Goal: Task Accomplishment & Management: Complete application form

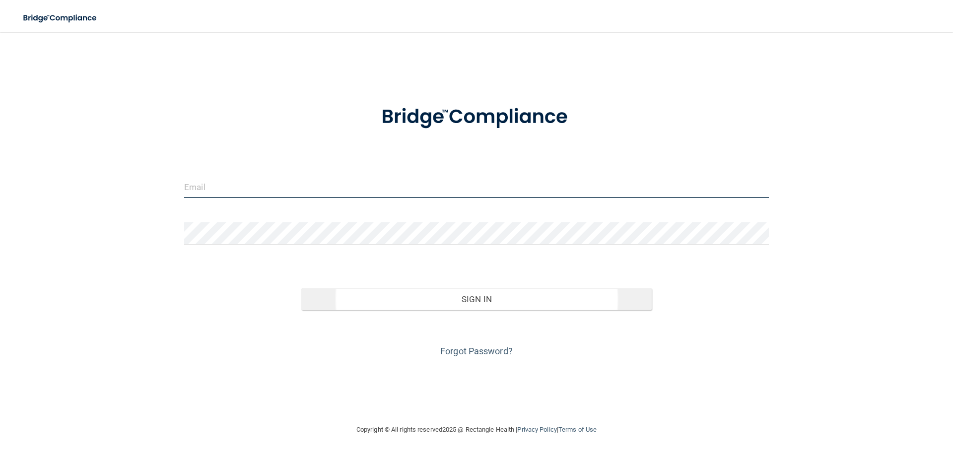
type input "[US_STATE][EMAIL_ADDRESS][DOMAIN_NAME]"
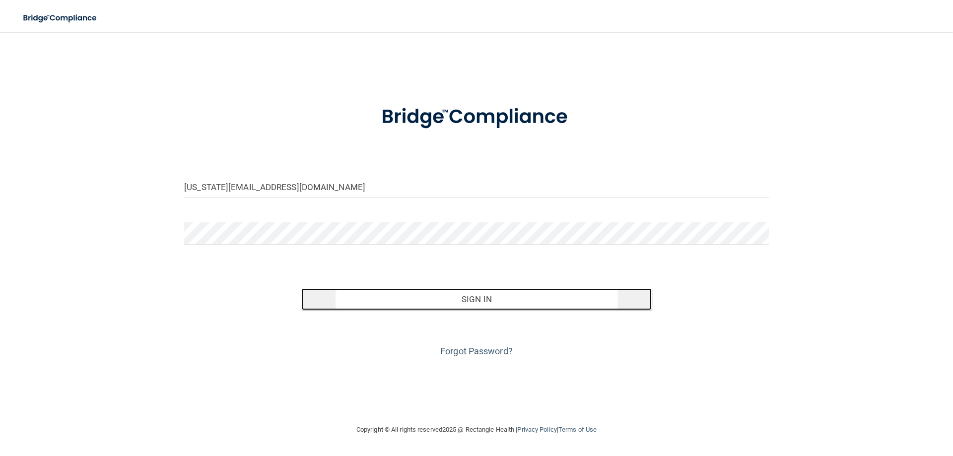
click at [373, 296] on button "Sign In" at bounding box center [476, 299] width 351 height 22
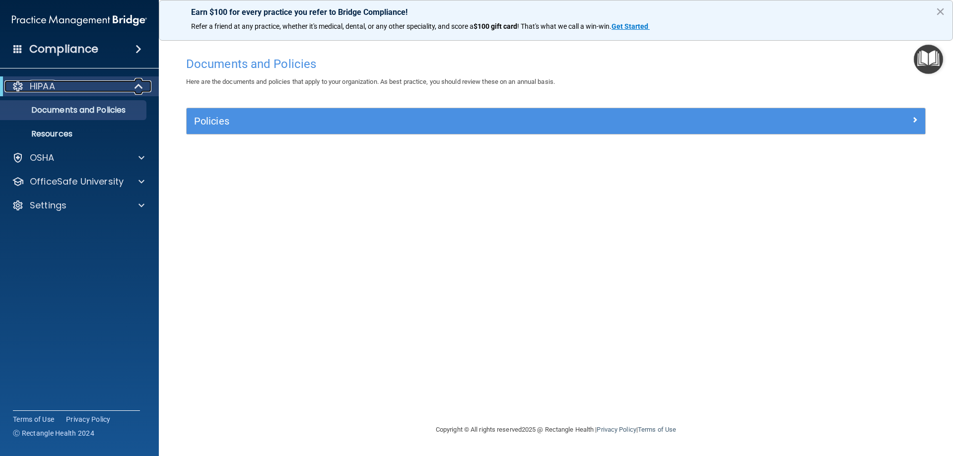
click at [70, 89] on div "HIPAA" at bounding box center [65, 86] width 123 height 12
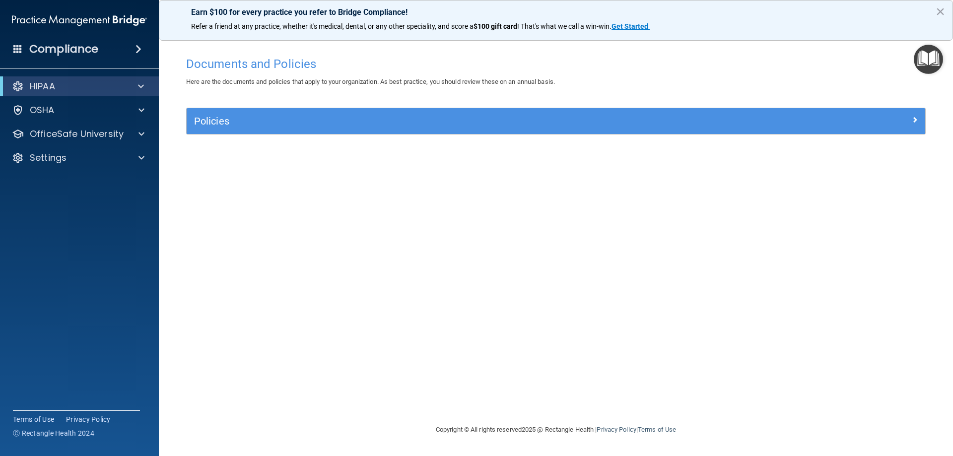
click at [88, 94] on div "HIPAA" at bounding box center [79, 86] width 159 height 20
click at [143, 86] on span at bounding box center [141, 86] width 6 height 12
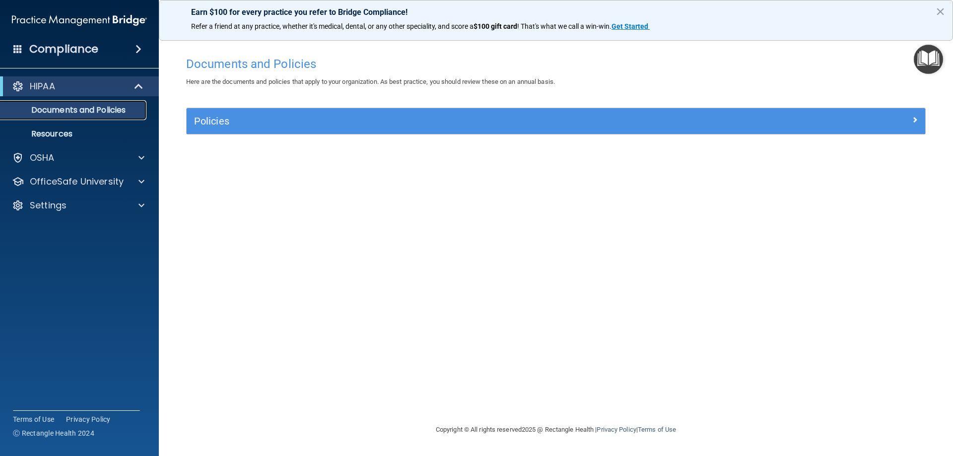
click at [87, 106] on p "Documents and Policies" at bounding box center [74, 110] width 136 height 10
click at [61, 105] on p "Documents and Policies" at bounding box center [74, 110] width 136 height 10
click at [50, 128] on link "Resources" at bounding box center [68, 134] width 156 height 20
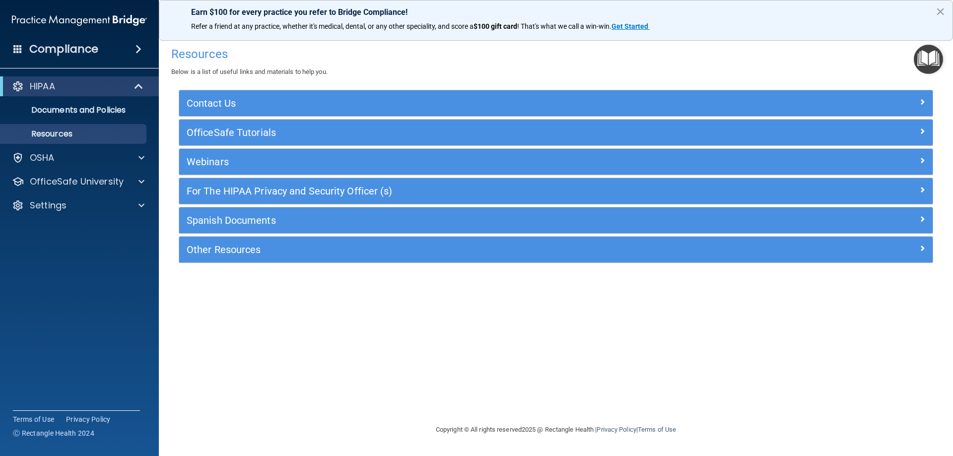
click at [89, 57] on div "Compliance" at bounding box center [79, 49] width 159 height 22
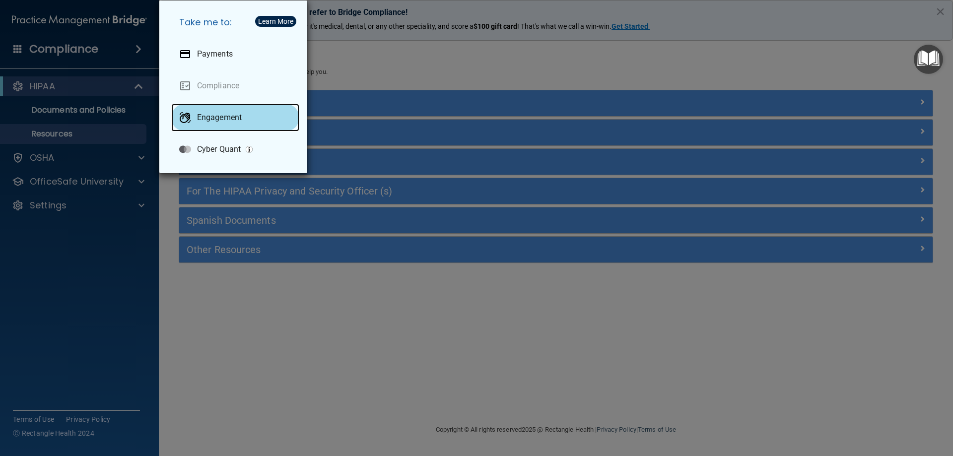
click at [207, 120] on p "Engagement" at bounding box center [219, 118] width 45 height 10
drag, startPoint x: 277, startPoint y: 278, endPoint x: 235, endPoint y: 268, distance: 43.9
click at [277, 278] on div "Take me to: Payments Compliance Engagement Cyber Quant" at bounding box center [476, 228] width 953 height 456
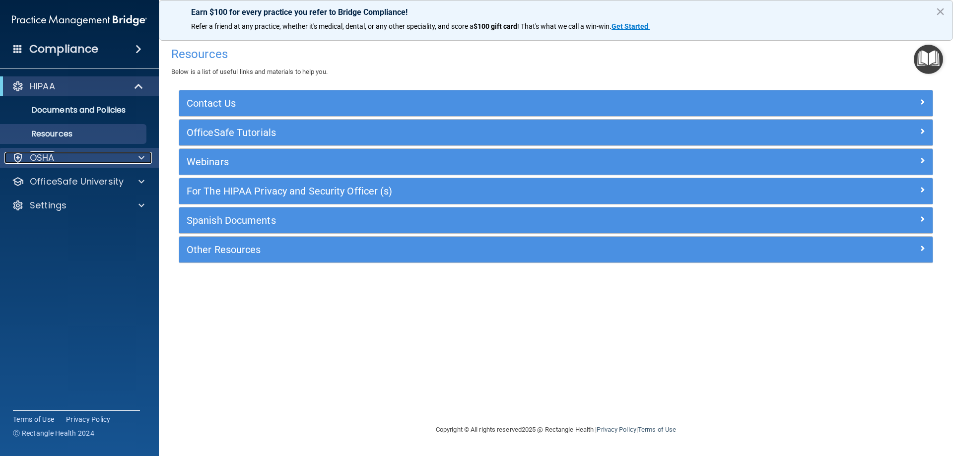
click at [102, 161] on div "OSHA" at bounding box center [65, 158] width 123 height 12
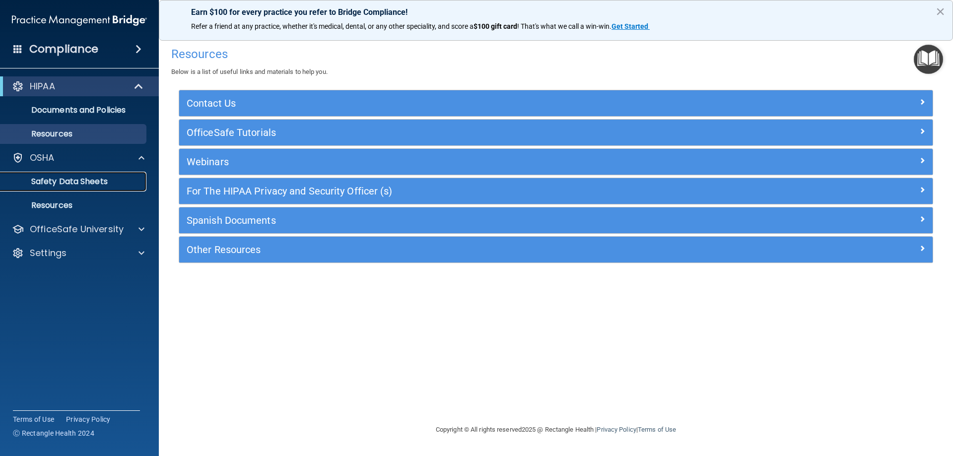
click at [96, 179] on p "Safety Data Sheets" at bounding box center [74, 182] width 136 height 10
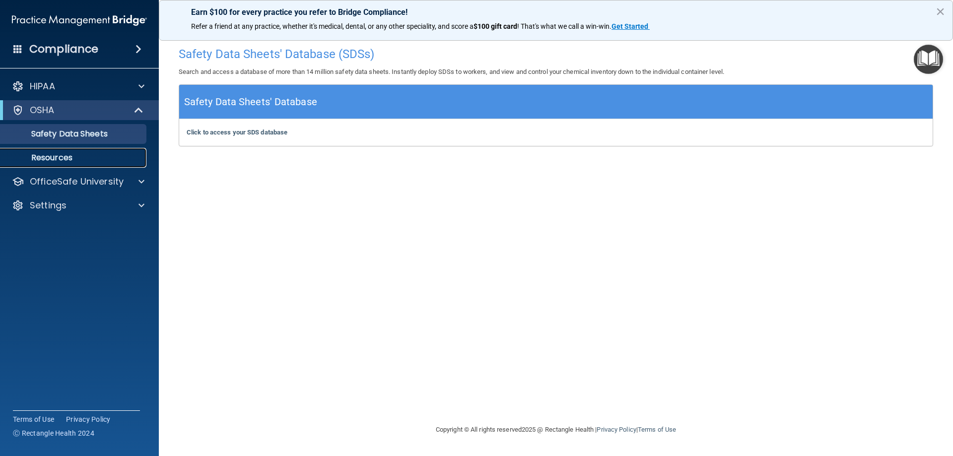
click at [53, 155] on p "Resources" at bounding box center [74, 158] width 136 height 10
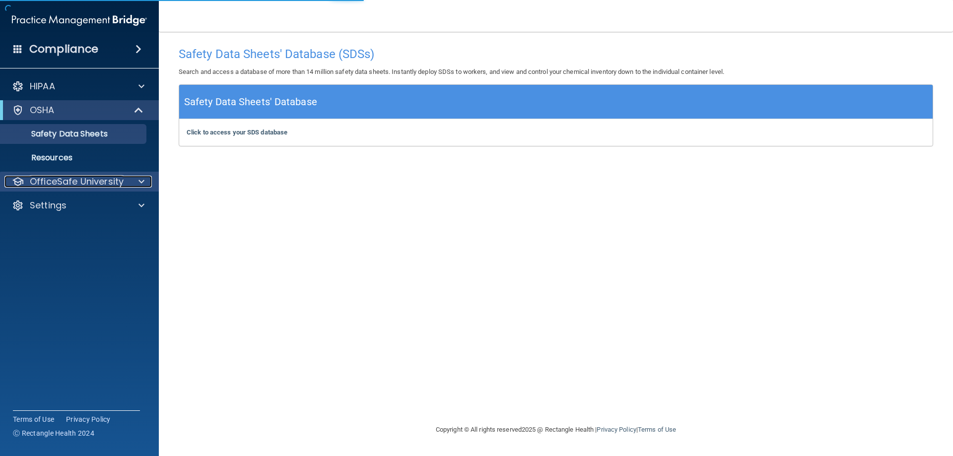
click at [68, 186] on p "OfficeSafe University" at bounding box center [77, 182] width 94 height 12
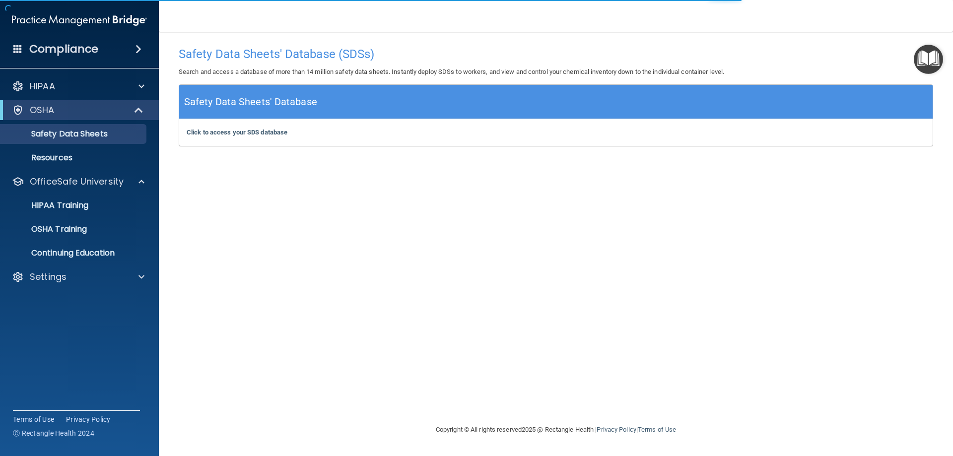
click at [103, 103] on div "OSHA" at bounding box center [79, 110] width 159 height 20
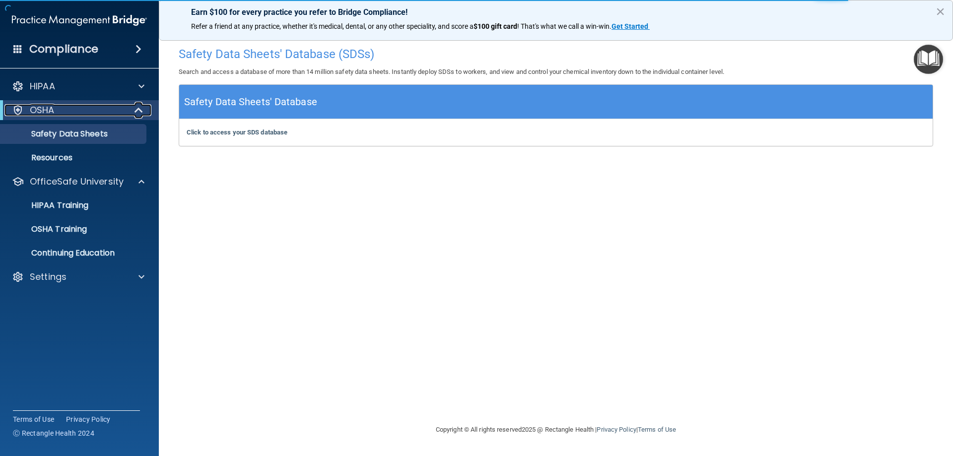
click at [138, 108] on span at bounding box center [140, 110] width 8 height 12
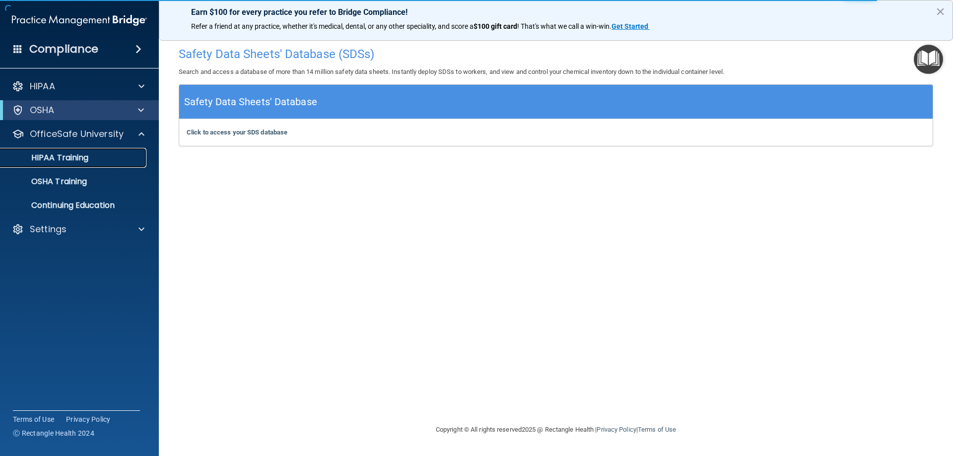
click at [74, 159] on p "HIPAA Training" at bounding box center [47, 158] width 82 height 10
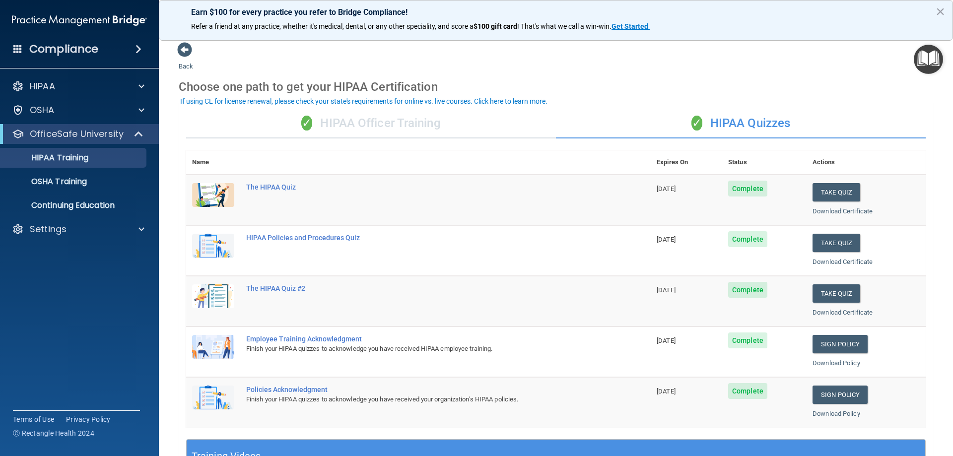
click at [380, 132] on div "✓ HIPAA Officer Training" at bounding box center [371, 124] width 370 height 30
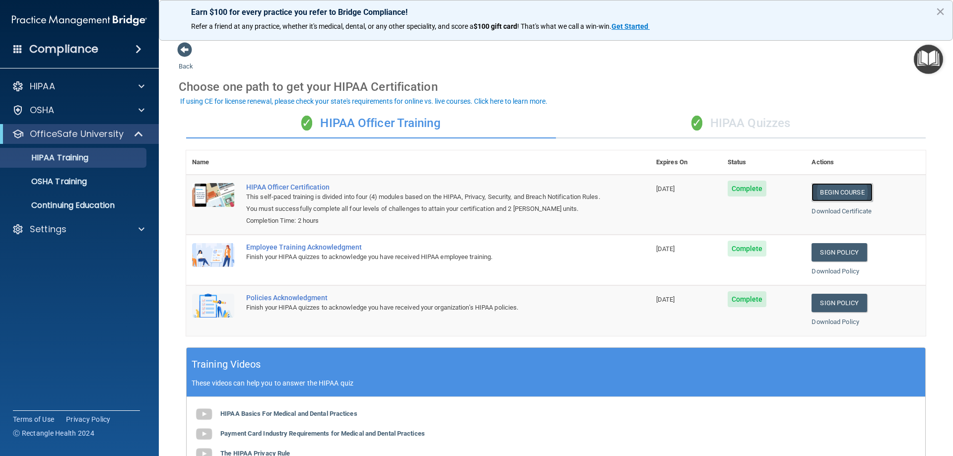
click at [834, 198] on link "Begin Course" at bounding box center [842, 192] width 61 height 18
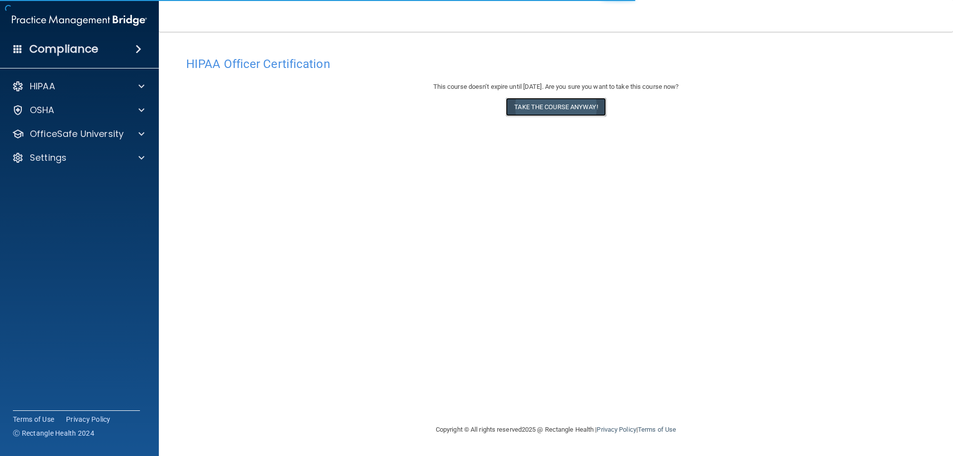
click at [580, 111] on button "Take the course anyway!" at bounding box center [556, 107] width 100 height 18
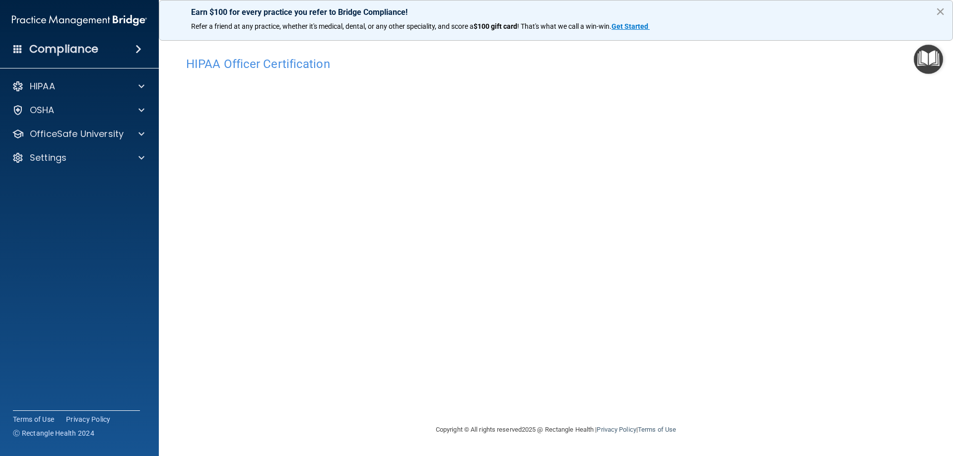
click at [938, 10] on button "×" at bounding box center [940, 11] width 9 height 16
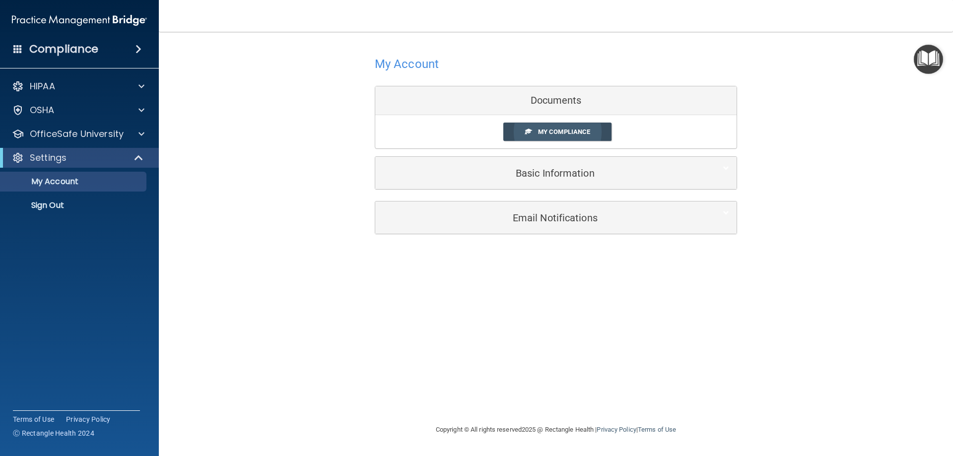
click at [536, 132] on link "My Compliance" at bounding box center [557, 132] width 109 height 18
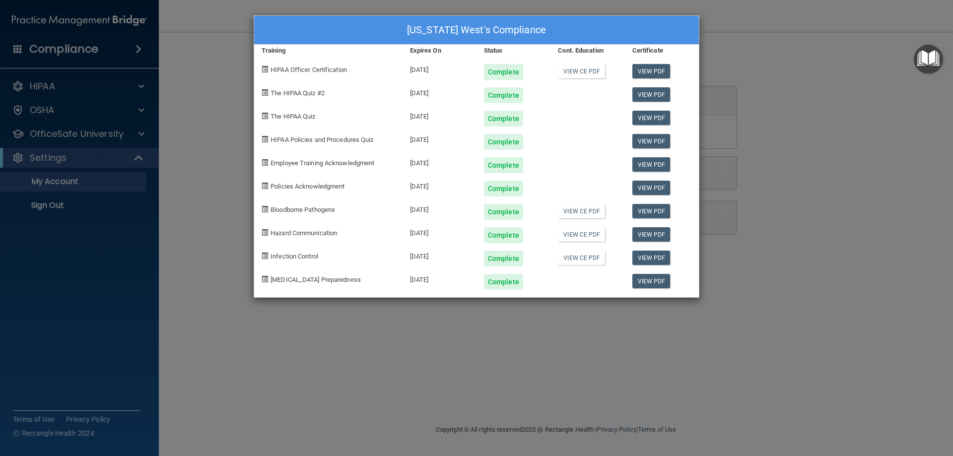
click at [783, 232] on div "Montana West's Compliance Training Expires On Status Cont. Education Certificat…" at bounding box center [476, 228] width 953 height 456
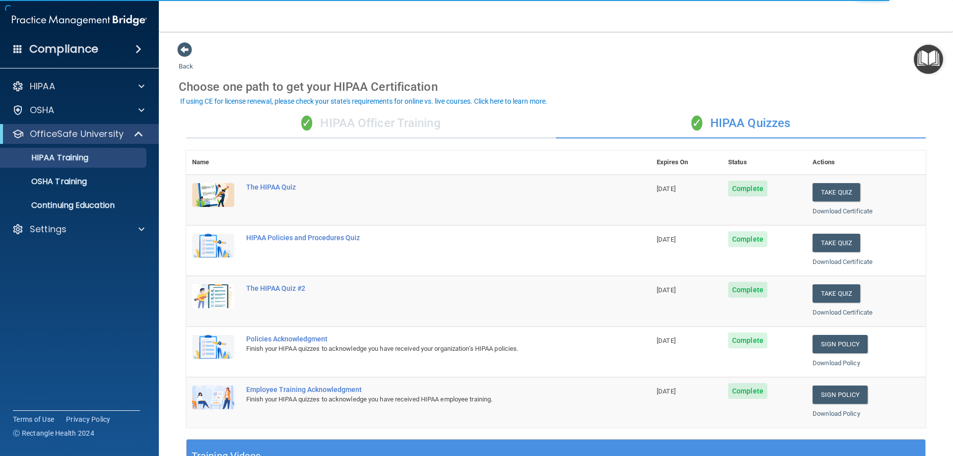
click at [368, 125] on div "✓ HIPAA Officer Training" at bounding box center [371, 124] width 370 height 30
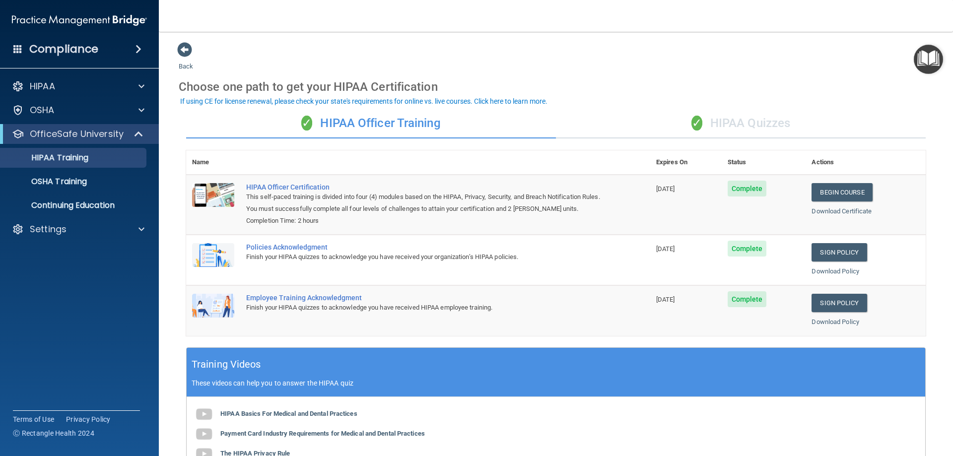
click at [713, 128] on div "✓ HIPAA Quizzes" at bounding box center [741, 124] width 370 height 30
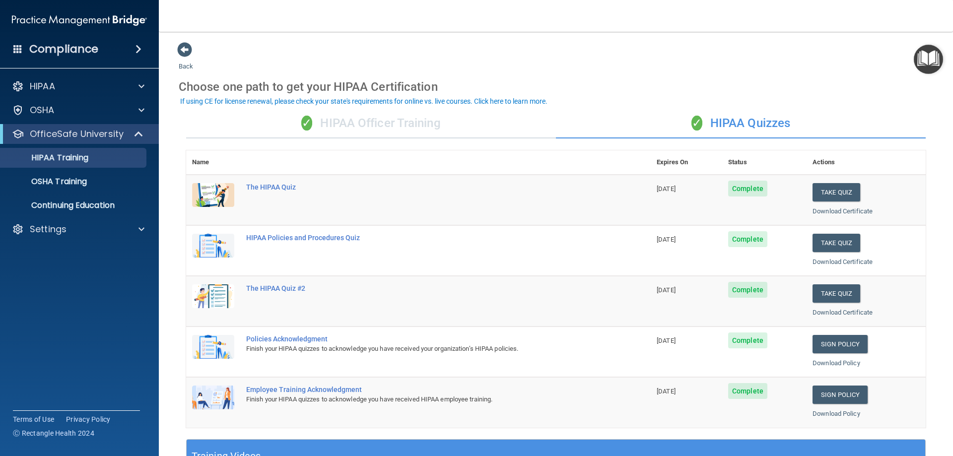
click at [343, 125] on div "✓ HIPAA Officer Training" at bounding box center [371, 124] width 370 height 30
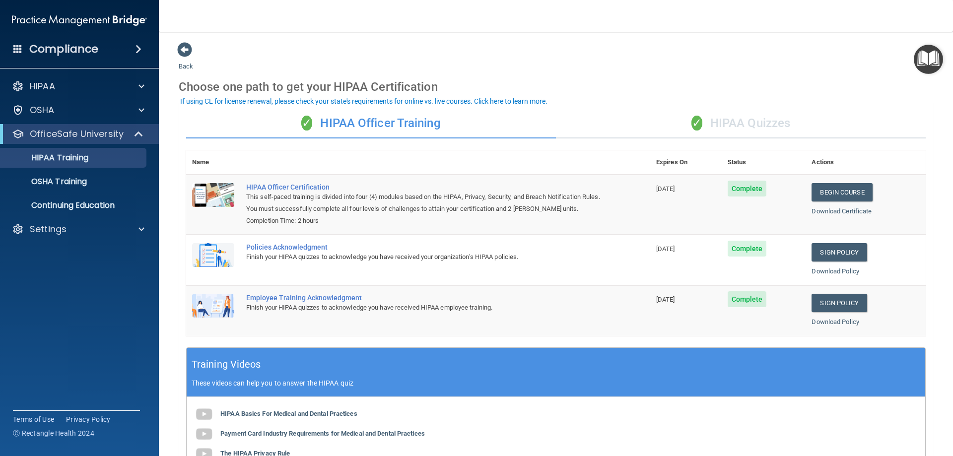
click at [723, 125] on div "✓ HIPAA Quizzes" at bounding box center [741, 124] width 370 height 30
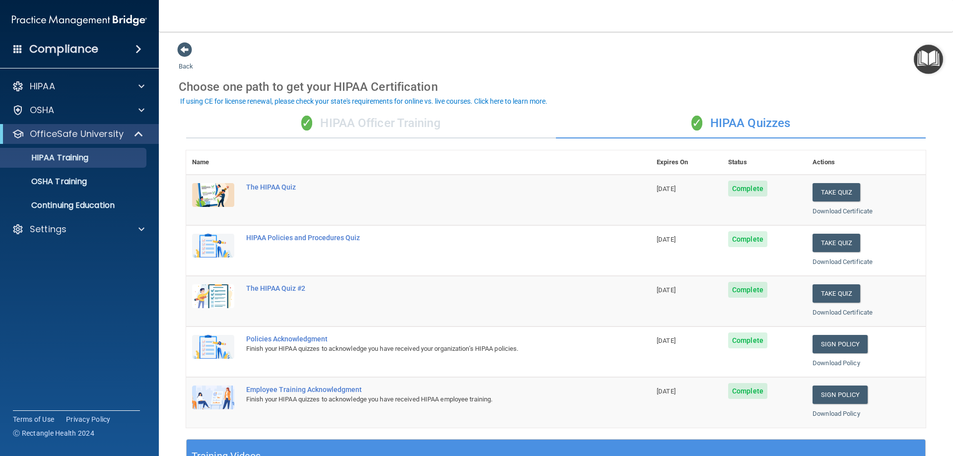
click at [301, 125] on span "✓" at bounding box center [306, 123] width 11 height 15
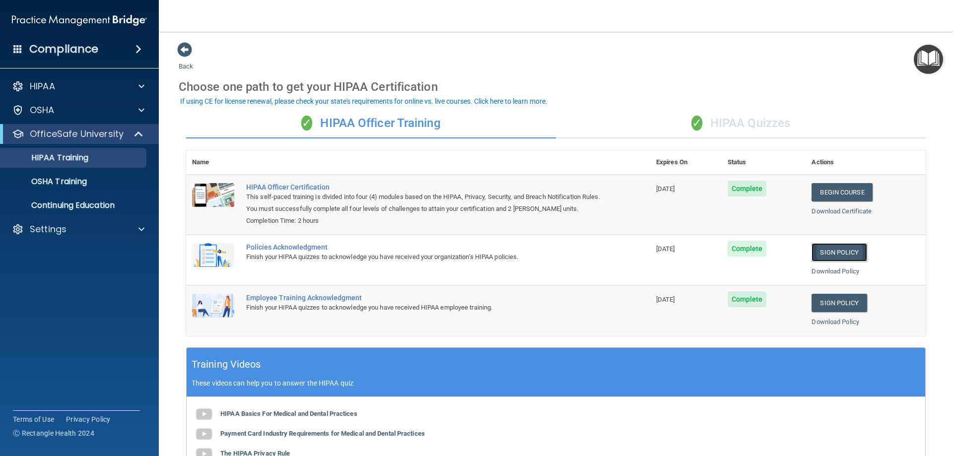
click at [832, 253] on link "Sign Policy" at bounding box center [839, 252] width 55 height 18
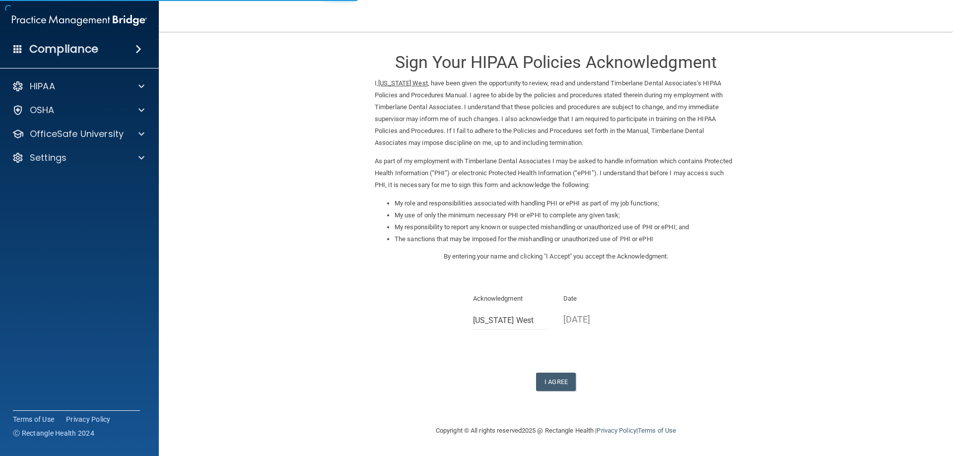
click at [548, 361] on div "Sign Your HIPAA Policies Acknowledgment I, Montana West , have been given the o…" at bounding box center [556, 216] width 362 height 349
click at [559, 381] on button "I Agree" at bounding box center [556, 382] width 40 height 18
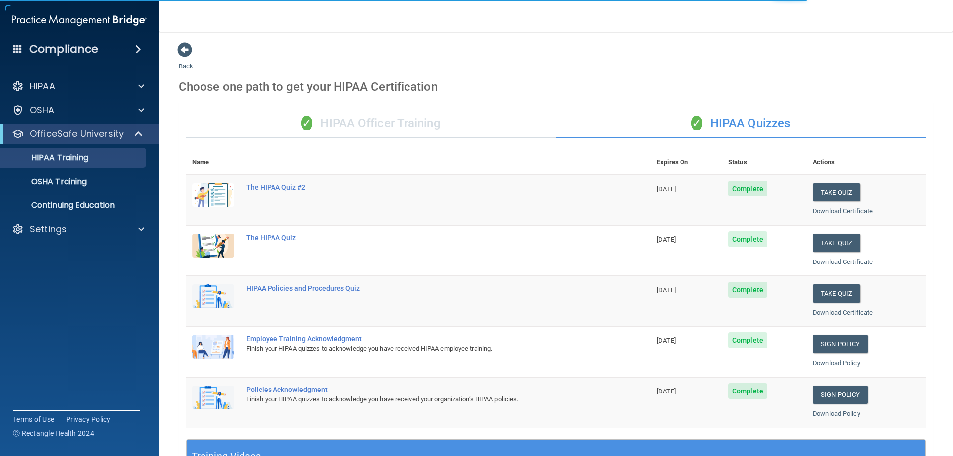
click at [378, 124] on div "✓ HIPAA Officer Training" at bounding box center [371, 124] width 370 height 30
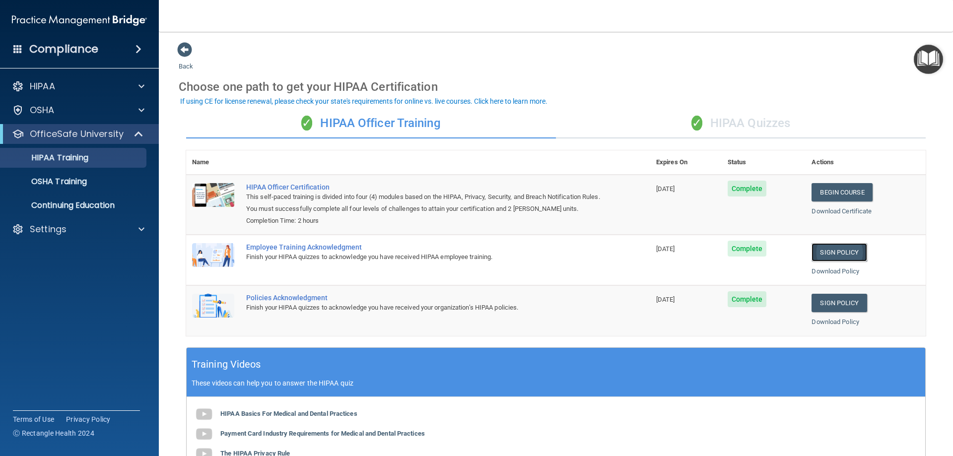
click at [843, 255] on link "Sign Policy" at bounding box center [839, 252] width 55 height 18
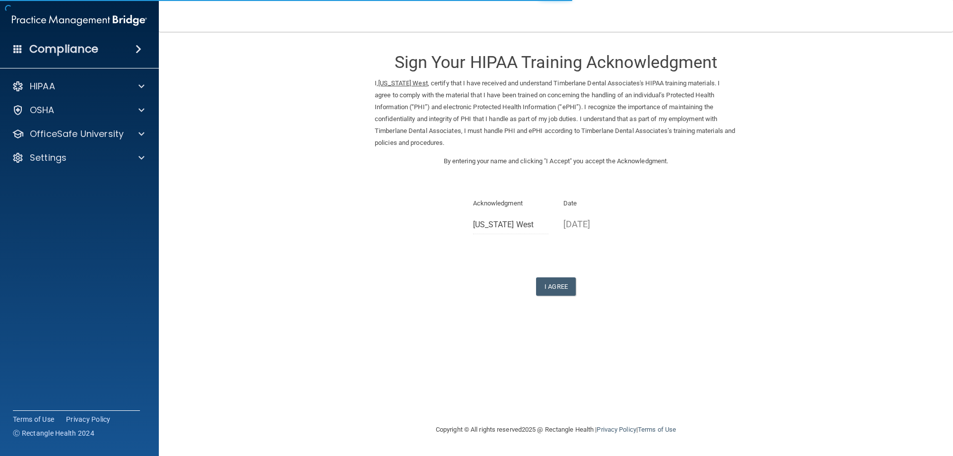
click at [588, 216] on p "[DATE]" at bounding box center [601, 224] width 76 height 16
click at [568, 289] on button "I Agree" at bounding box center [556, 286] width 40 height 18
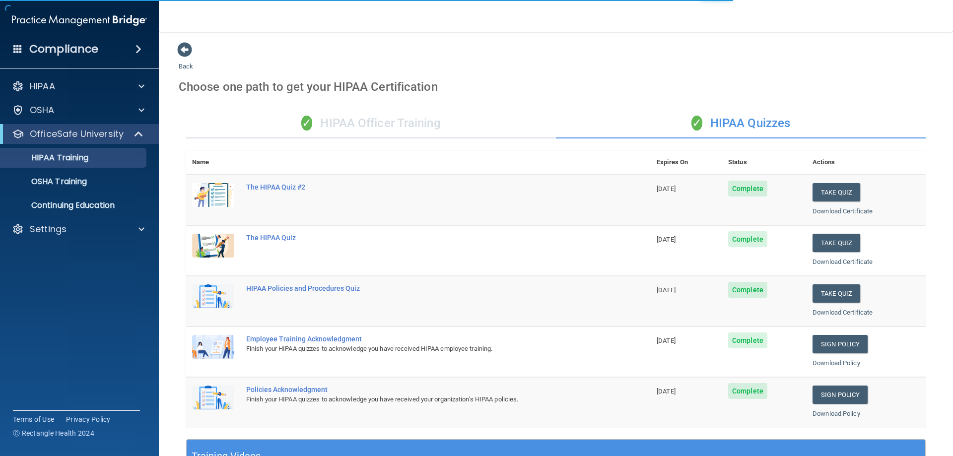
click at [326, 109] on div "✓ HIPAA Officer Training" at bounding box center [371, 124] width 370 height 30
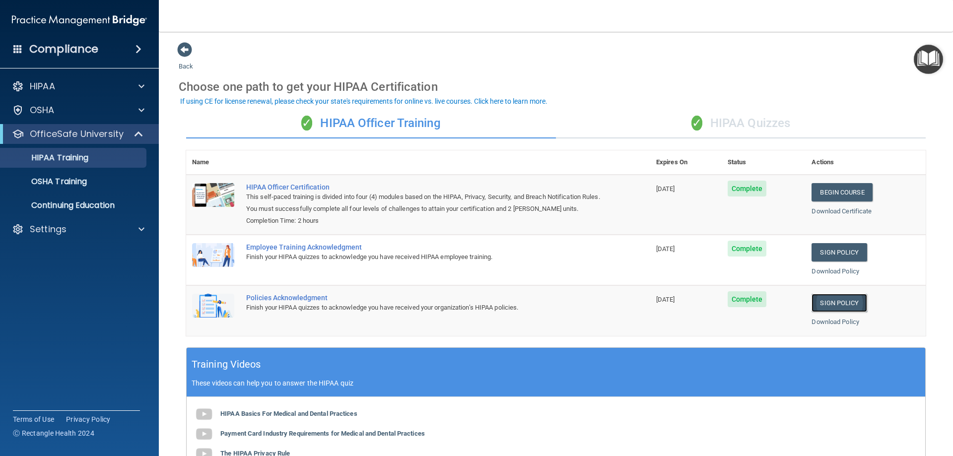
click at [841, 309] on link "Sign Policy" at bounding box center [839, 303] width 55 height 18
click at [706, 118] on div "✓ HIPAA Quizzes" at bounding box center [741, 124] width 370 height 30
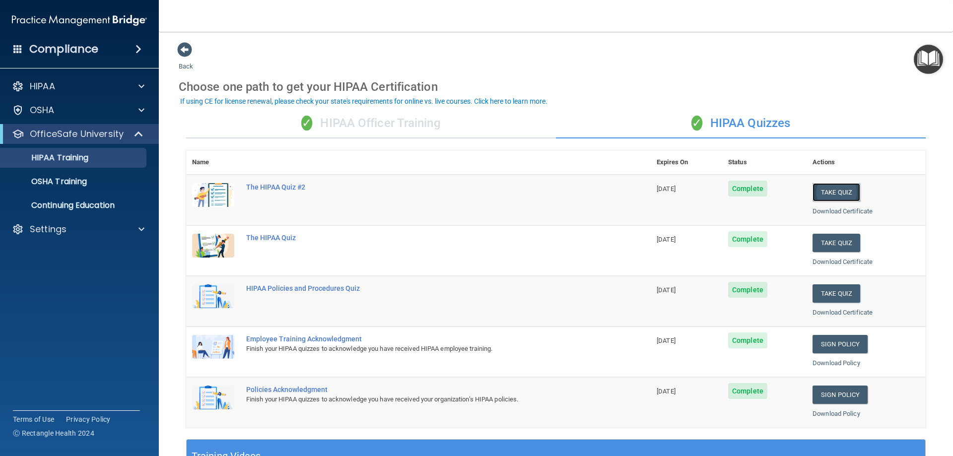
click at [816, 195] on button "Take Quiz" at bounding box center [837, 192] width 48 height 18
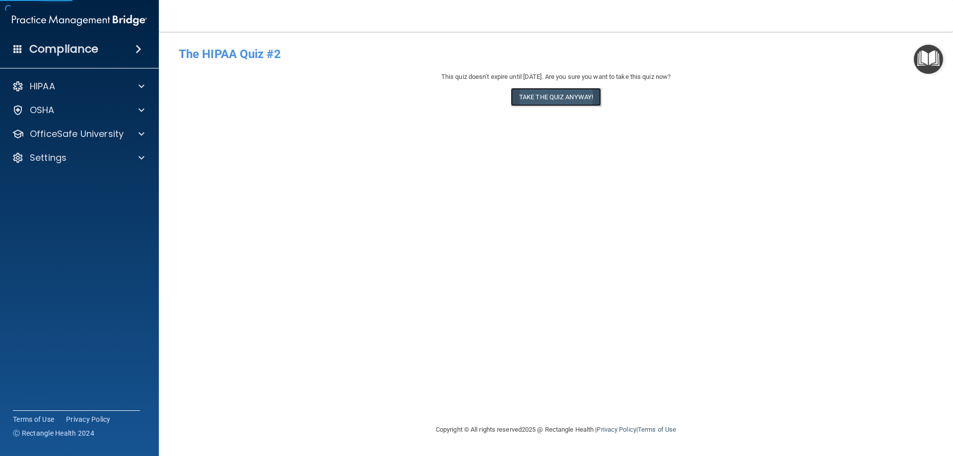
click at [553, 101] on button "Take the quiz anyway!" at bounding box center [556, 97] width 90 height 18
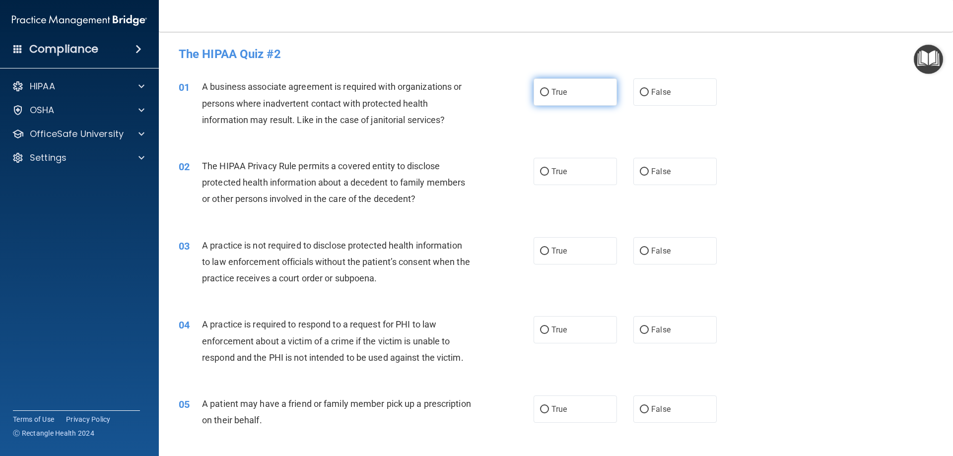
click at [534, 89] on label "True" at bounding box center [575, 91] width 83 height 27
click at [540, 89] on input "True" at bounding box center [544, 92] width 9 height 7
radio input "true"
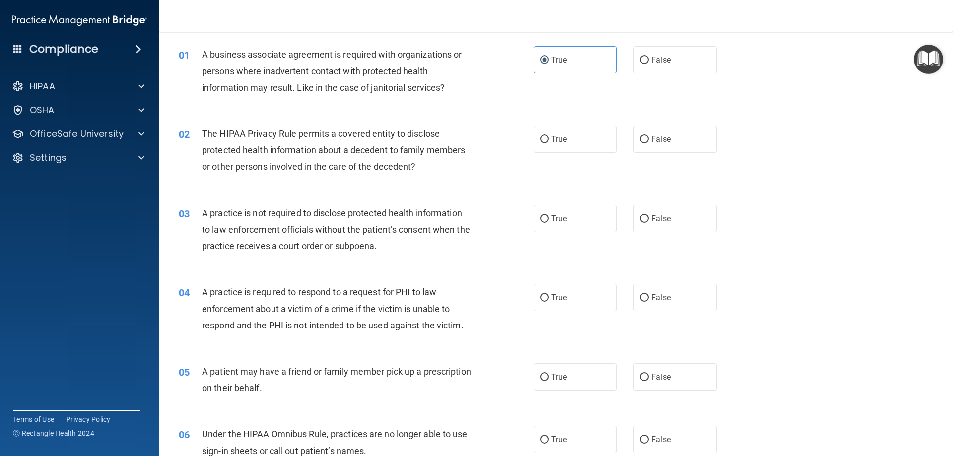
scroll to position [50, 0]
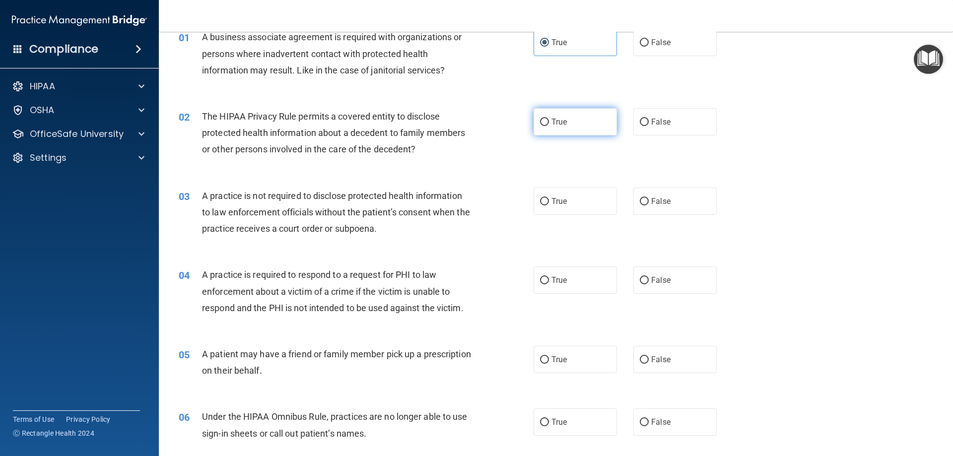
click at [577, 124] on label "True" at bounding box center [575, 121] width 83 height 27
click at [549, 124] on input "True" at bounding box center [544, 122] width 9 height 7
radio input "true"
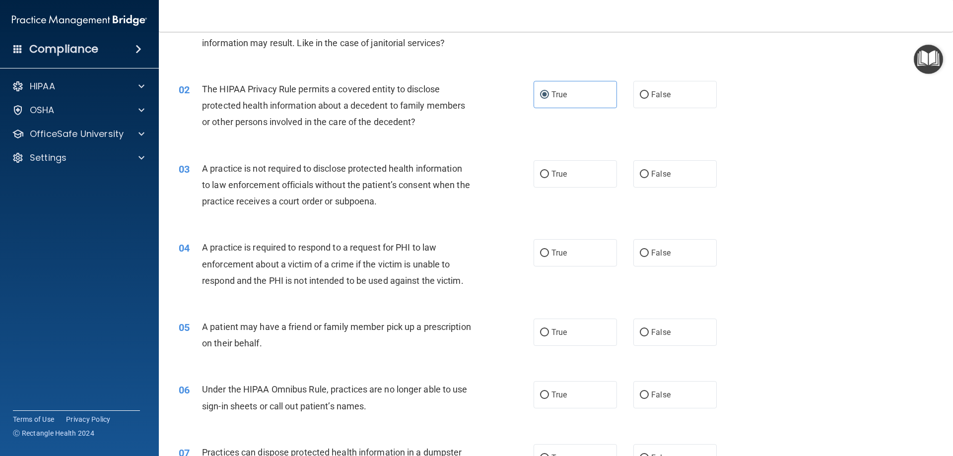
scroll to position [99, 0]
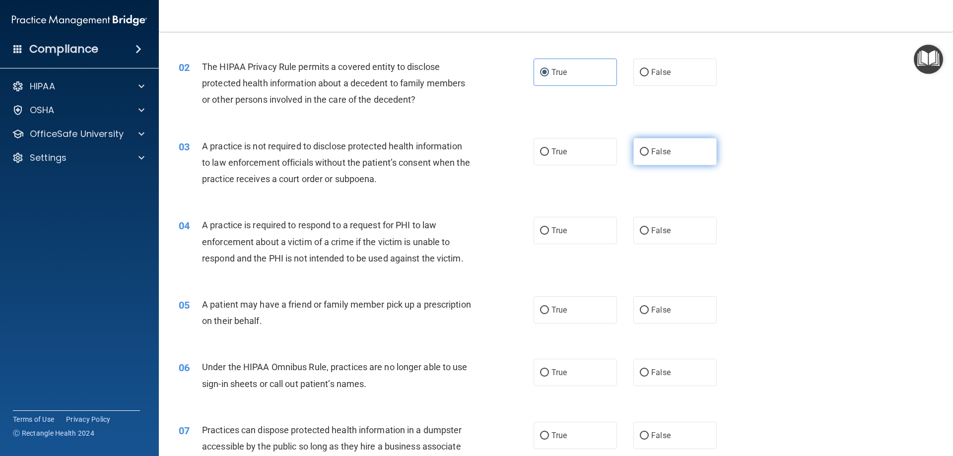
click at [644, 149] on input "False" at bounding box center [644, 151] width 9 height 7
radio input "true"
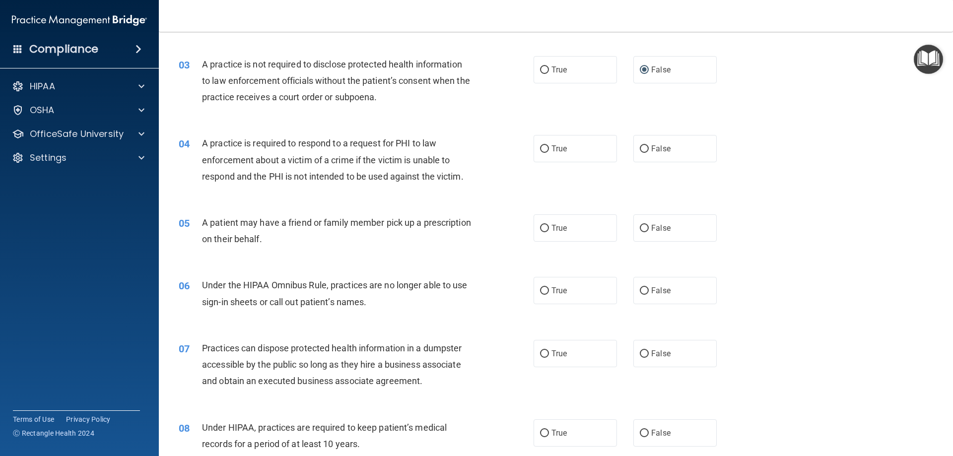
scroll to position [199, 0]
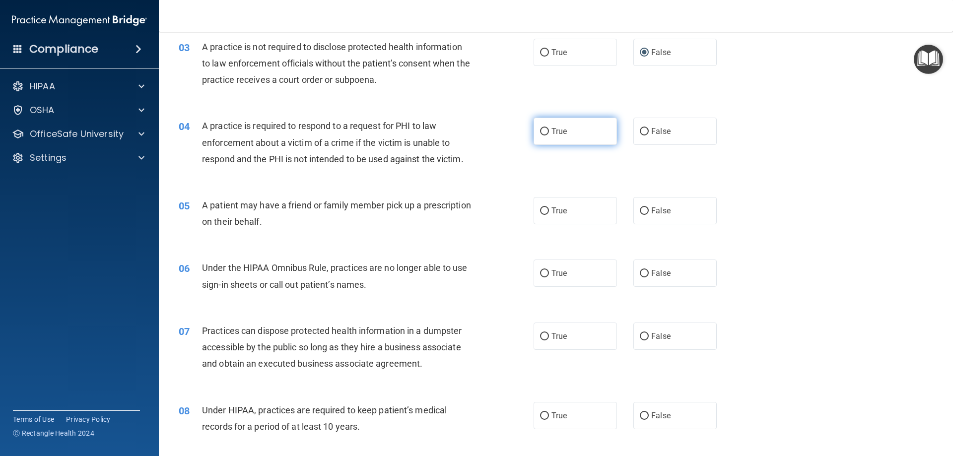
click at [551, 125] on label "True" at bounding box center [575, 131] width 83 height 27
click at [549, 128] on input "True" at bounding box center [544, 131] width 9 height 7
radio input "true"
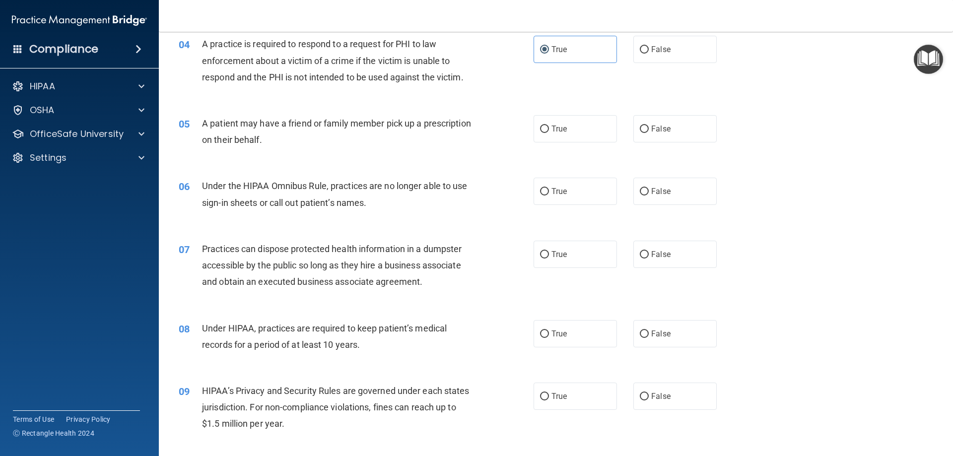
scroll to position [298, 0]
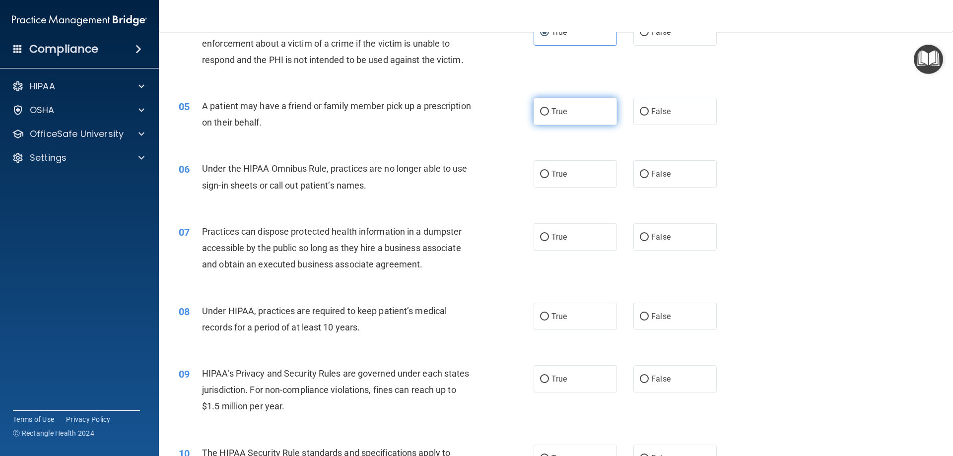
click at [540, 113] on input "True" at bounding box center [544, 111] width 9 height 7
radio input "true"
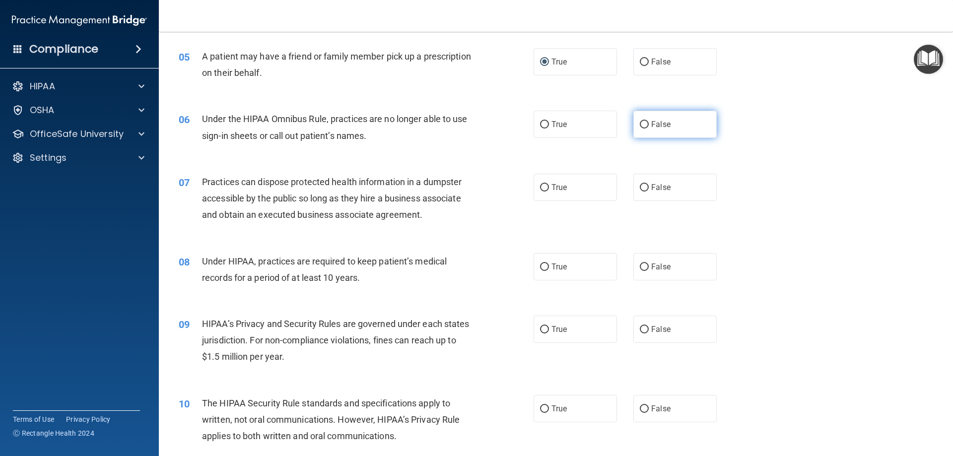
click at [640, 124] on input "False" at bounding box center [644, 124] width 9 height 7
radio input "true"
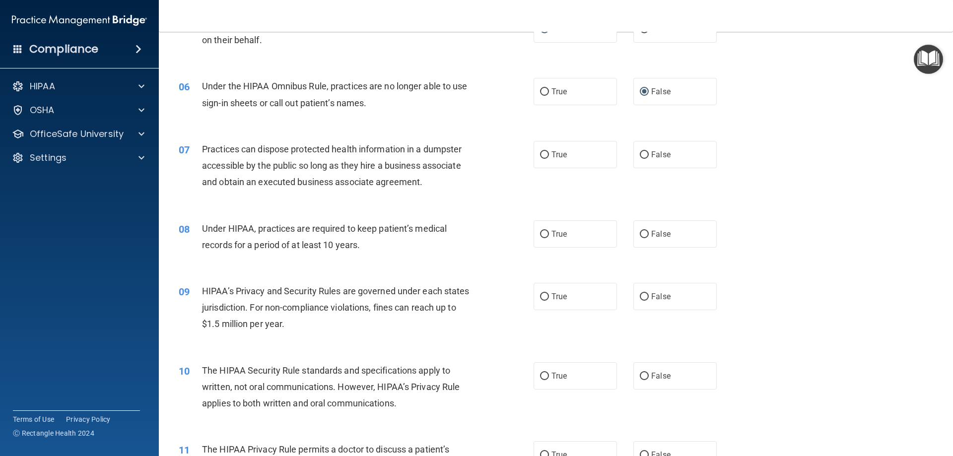
scroll to position [397, 0]
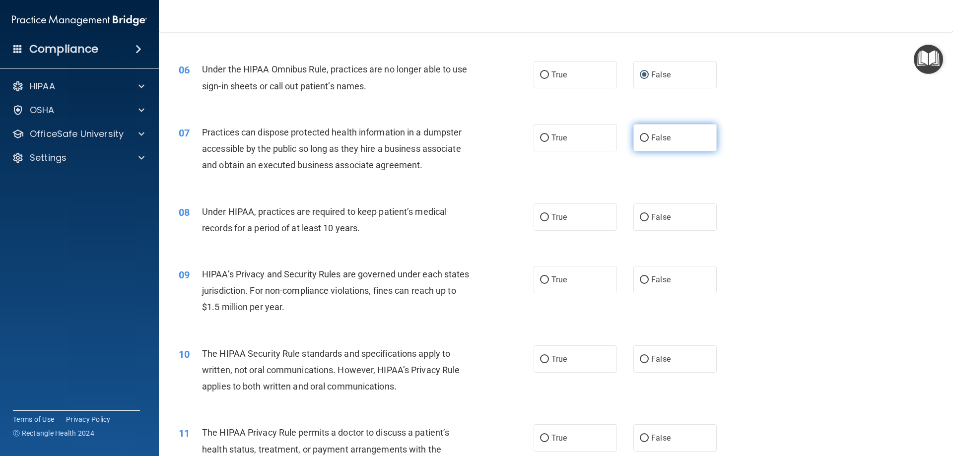
click at [651, 141] on span "False" at bounding box center [660, 137] width 19 height 9
click at [648, 141] on input "False" at bounding box center [644, 138] width 9 height 7
radio input "true"
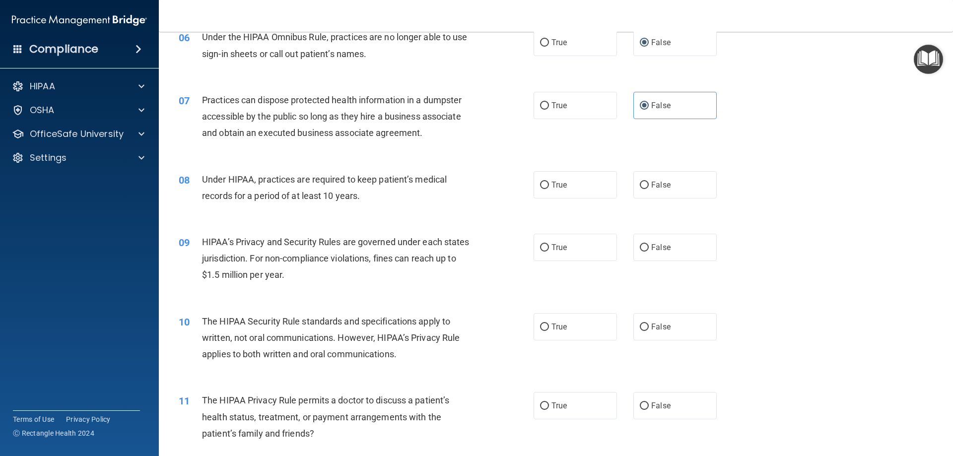
scroll to position [447, 0]
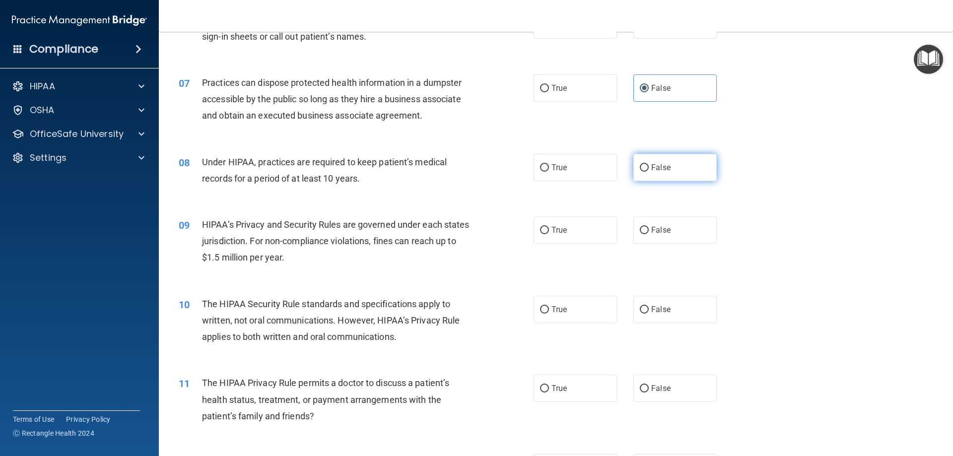
click at [663, 159] on label "False" at bounding box center [674, 167] width 83 height 27
click at [649, 164] on input "False" at bounding box center [644, 167] width 9 height 7
radio input "true"
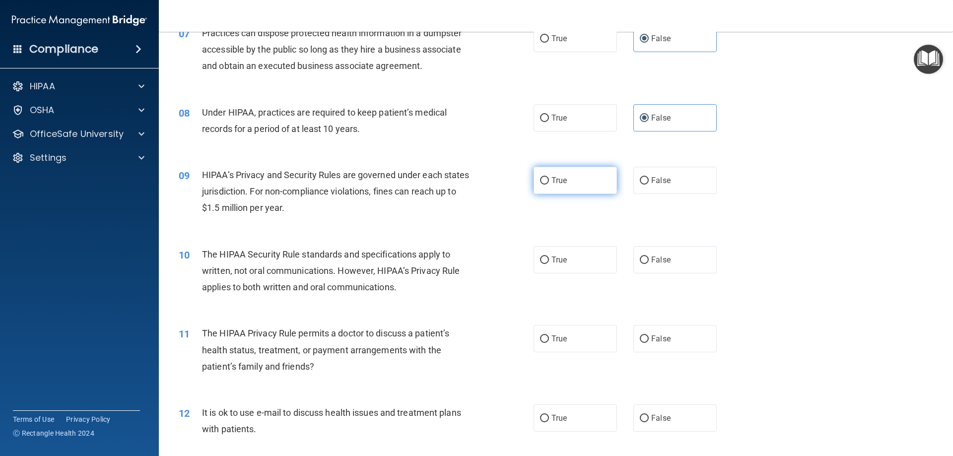
click at [562, 179] on span "True" at bounding box center [558, 180] width 15 height 9
click at [549, 179] on input "True" at bounding box center [544, 180] width 9 height 7
radio input "true"
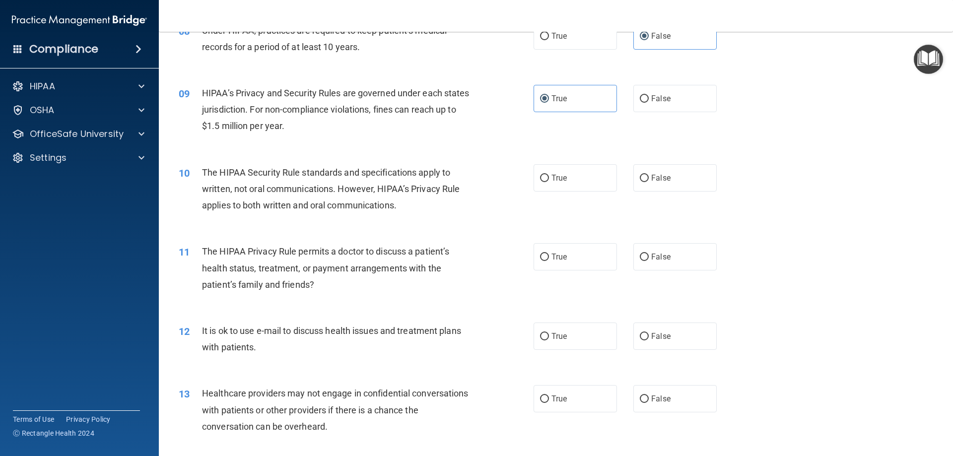
scroll to position [596, 0]
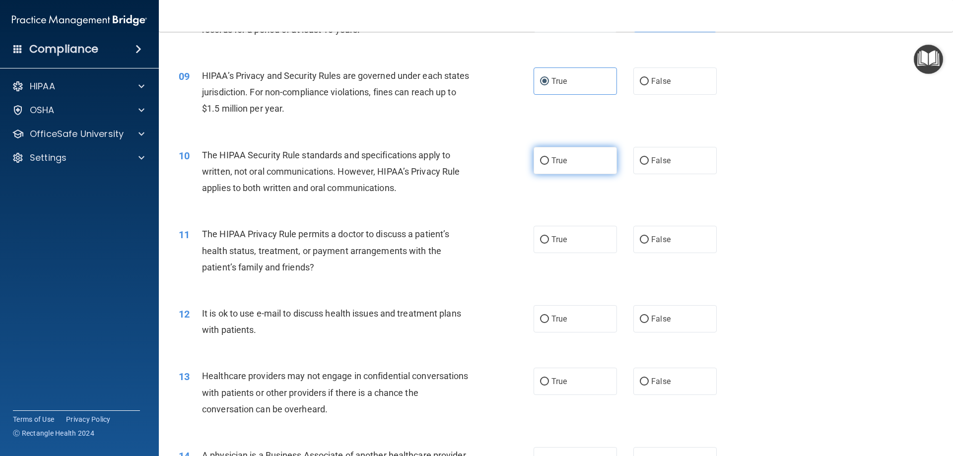
click at [551, 163] on span "True" at bounding box center [558, 160] width 15 height 9
click at [549, 163] on input "True" at bounding box center [544, 160] width 9 height 7
radio input "true"
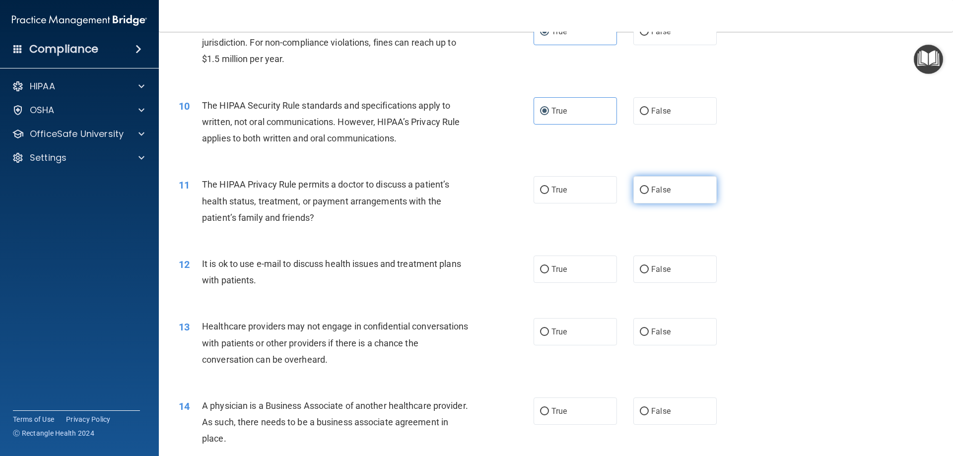
click at [640, 193] on input "False" at bounding box center [644, 190] width 9 height 7
radio input "true"
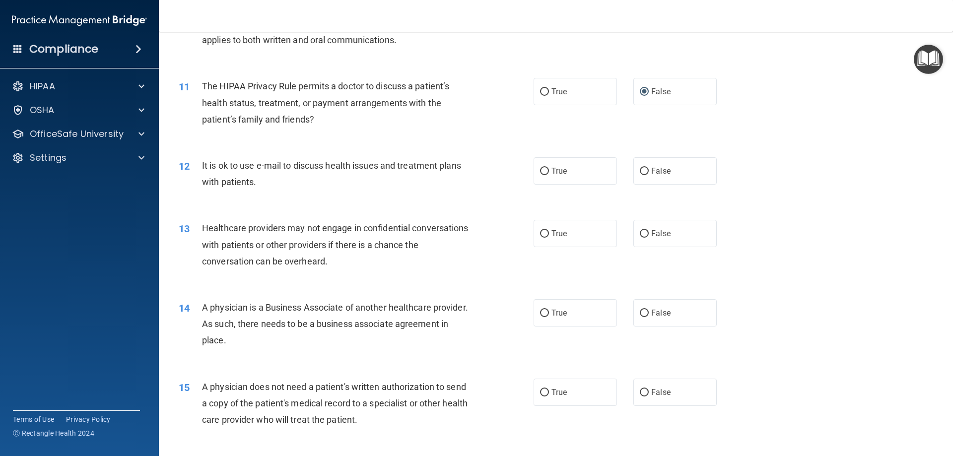
scroll to position [745, 0]
click at [641, 178] on label "False" at bounding box center [674, 169] width 83 height 27
click at [641, 174] on input "False" at bounding box center [644, 170] width 9 height 7
radio input "true"
click at [578, 237] on label "True" at bounding box center [575, 232] width 83 height 27
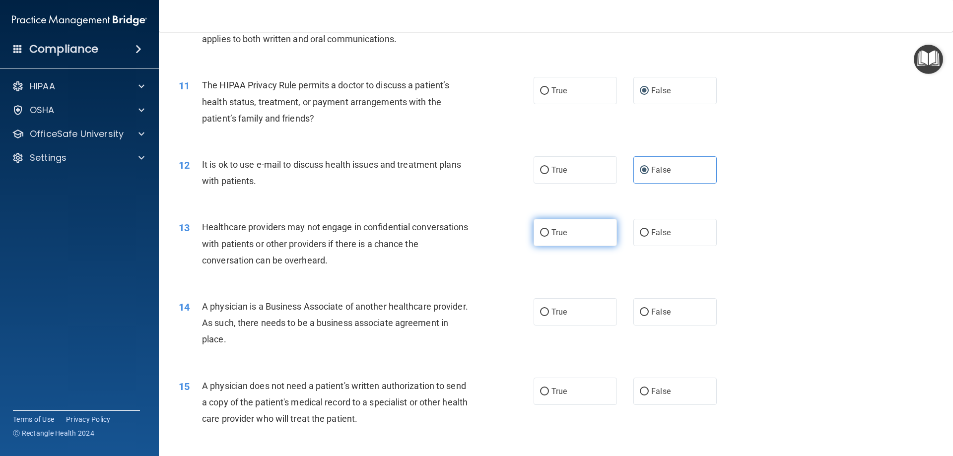
click at [549, 237] on input "True" at bounding box center [544, 232] width 9 height 7
radio input "true"
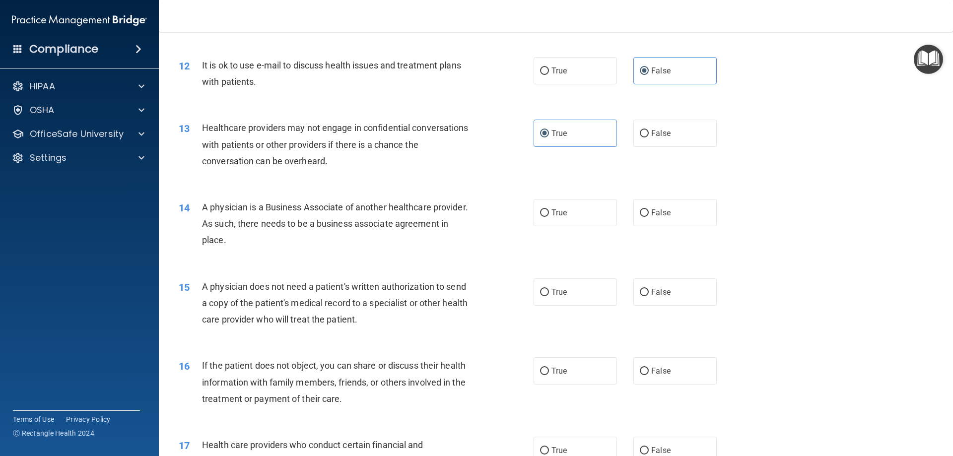
scroll to position [893, 0]
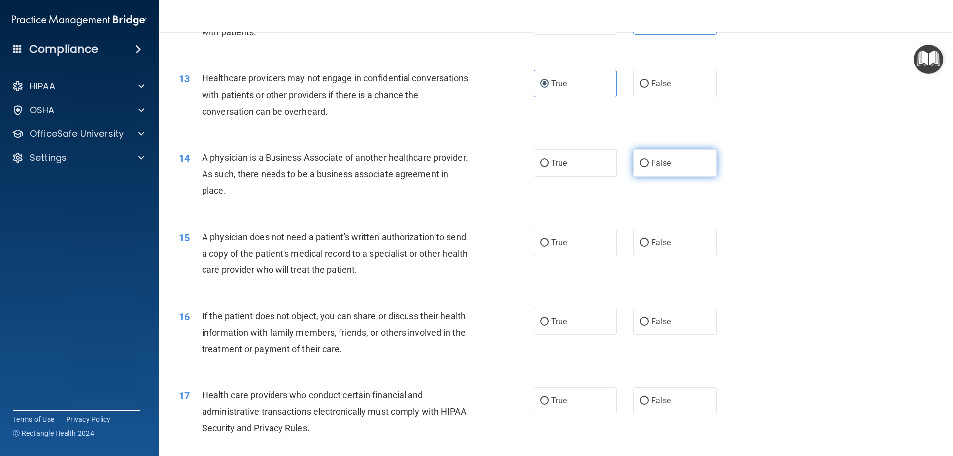
click at [668, 165] on label "False" at bounding box center [674, 162] width 83 height 27
click at [649, 165] on input "False" at bounding box center [644, 163] width 9 height 7
radio input "true"
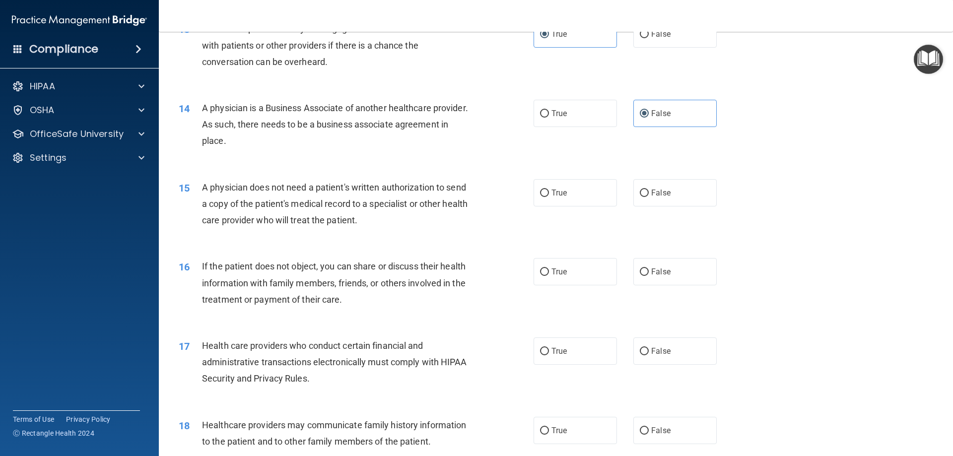
scroll to position [993, 0]
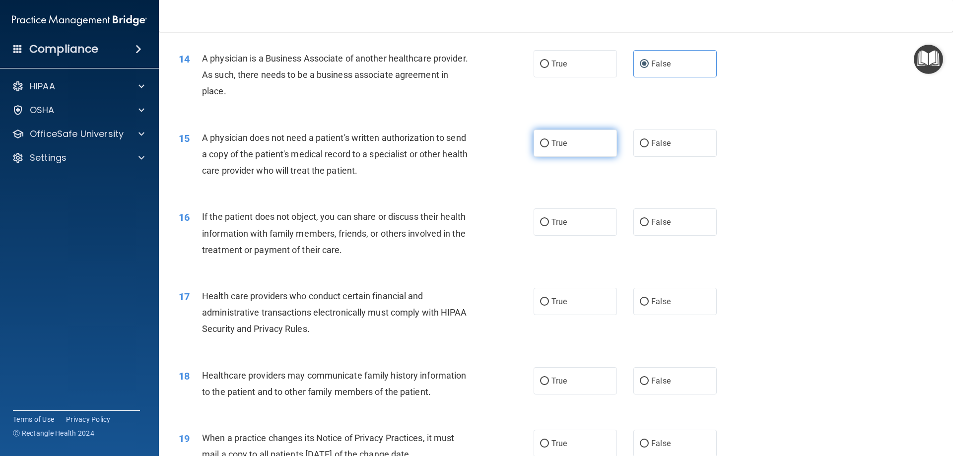
click at [561, 151] on label "True" at bounding box center [575, 143] width 83 height 27
click at [549, 147] on input "True" at bounding box center [544, 143] width 9 height 7
radio input "true"
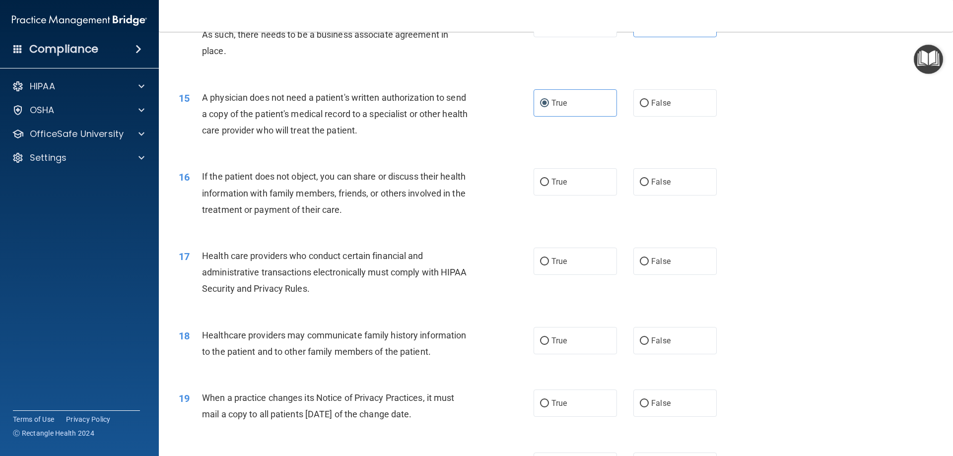
scroll to position [1092, 0]
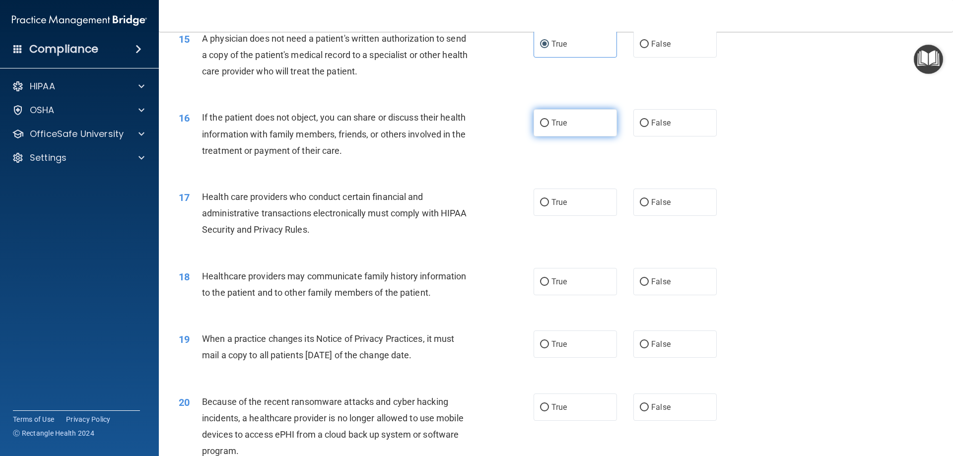
click at [570, 135] on label "True" at bounding box center [575, 122] width 83 height 27
click at [549, 127] on input "True" at bounding box center [544, 123] width 9 height 7
radio input "true"
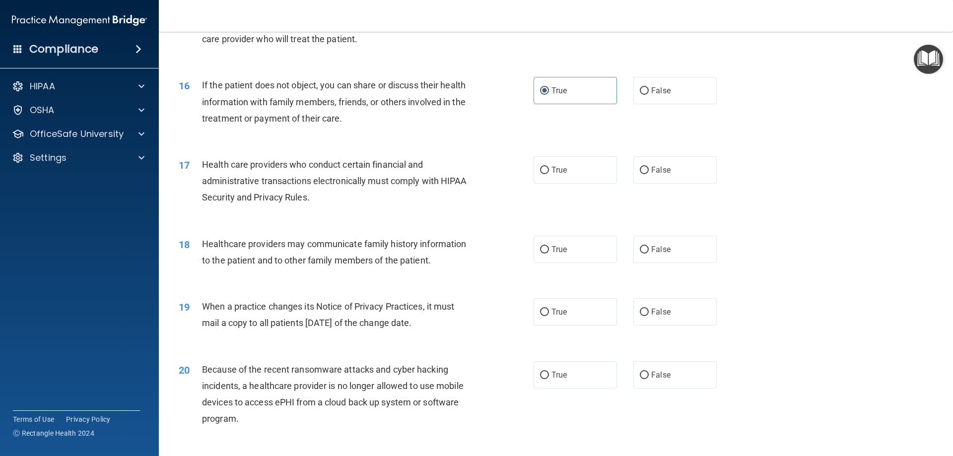
scroll to position [1142, 0]
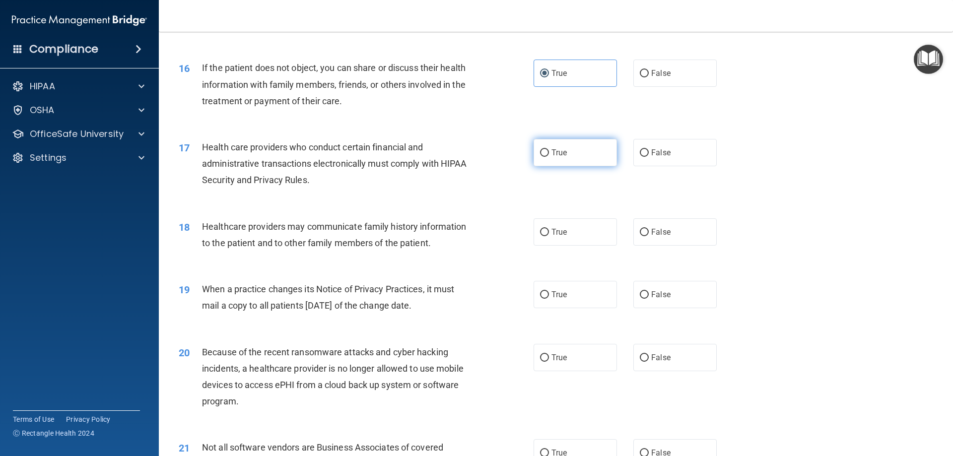
click at [570, 147] on label "True" at bounding box center [575, 152] width 83 height 27
click at [549, 149] on input "True" at bounding box center [544, 152] width 9 height 7
radio input "true"
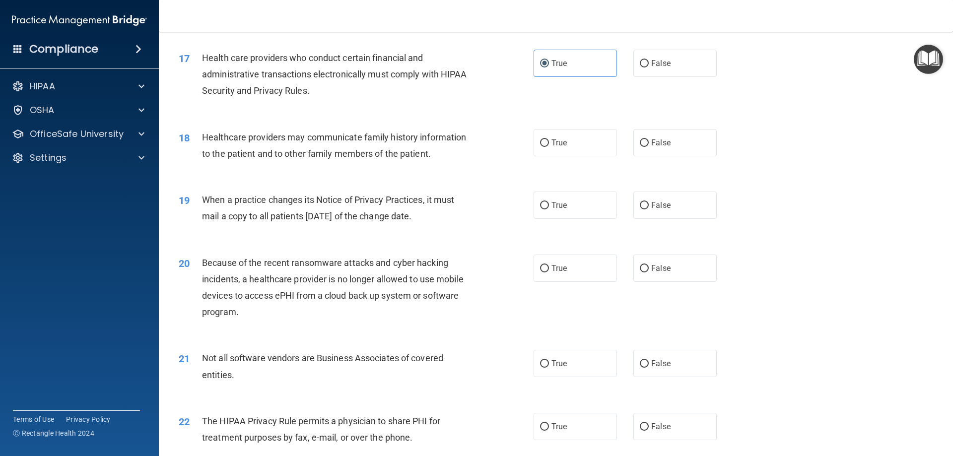
scroll to position [1241, 0]
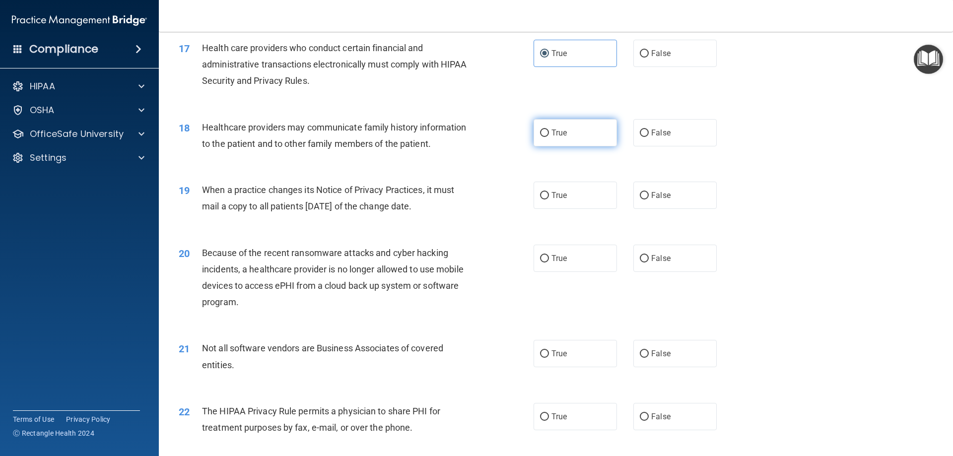
click at [593, 135] on label "True" at bounding box center [575, 132] width 83 height 27
click at [549, 135] on input "True" at bounding box center [544, 133] width 9 height 7
radio input "true"
click at [579, 201] on label "True" at bounding box center [575, 195] width 83 height 27
click at [549, 200] on input "True" at bounding box center [544, 195] width 9 height 7
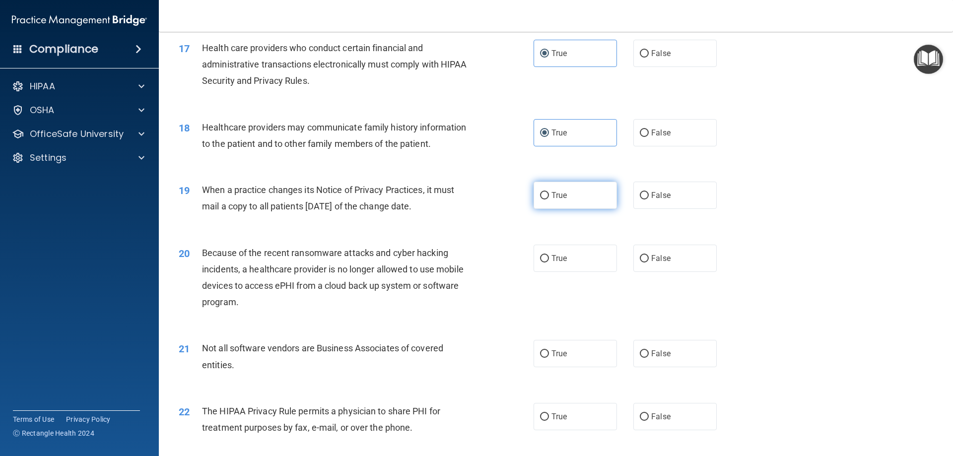
radio input "true"
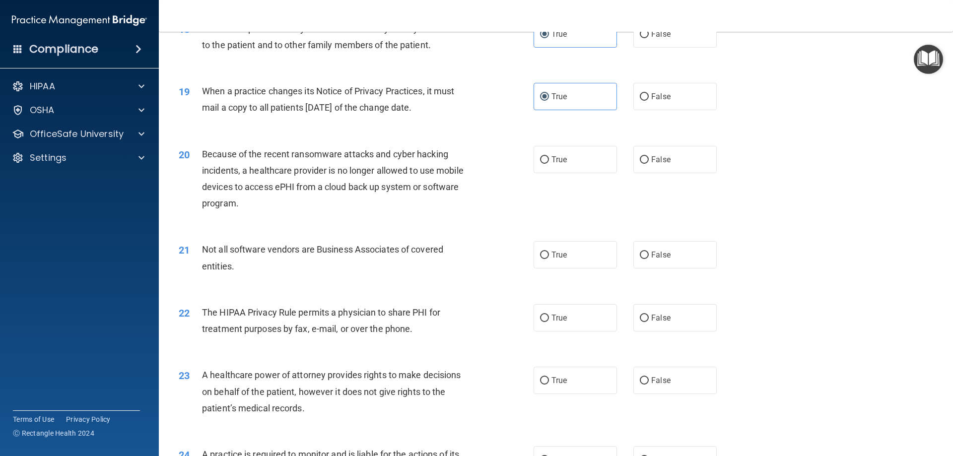
scroll to position [1340, 0]
click at [696, 154] on label "False" at bounding box center [674, 158] width 83 height 27
click at [649, 156] on input "False" at bounding box center [644, 159] width 9 height 7
radio input "true"
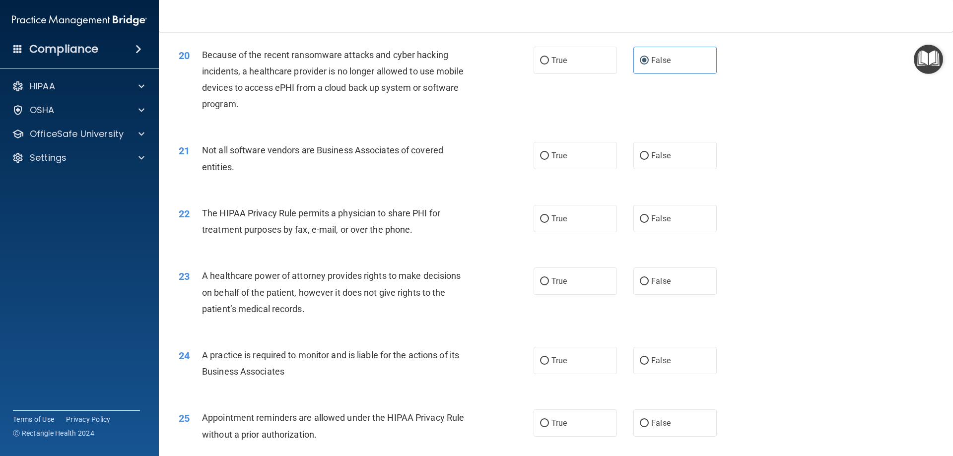
scroll to position [1439, 0]
click at [540, 155] on input "True" at bounding box center [544, 155] width 9 height 7
radio input "true"
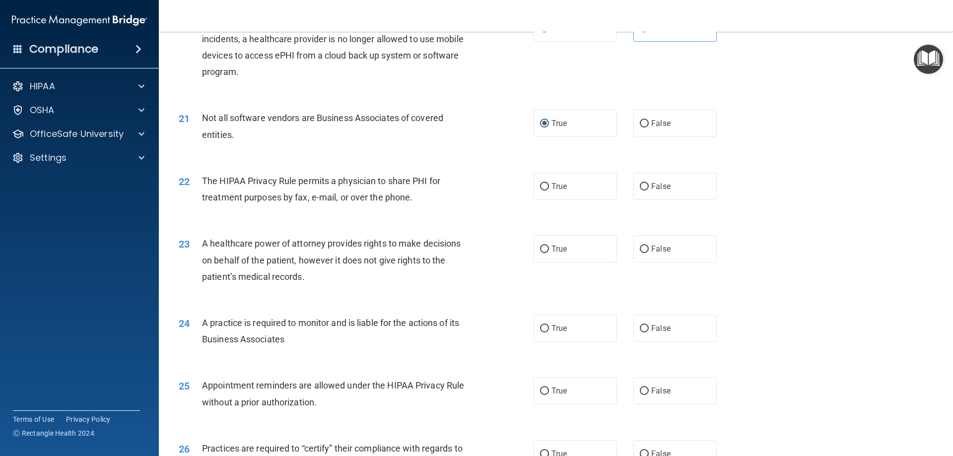
scroll to position [1489, 0]
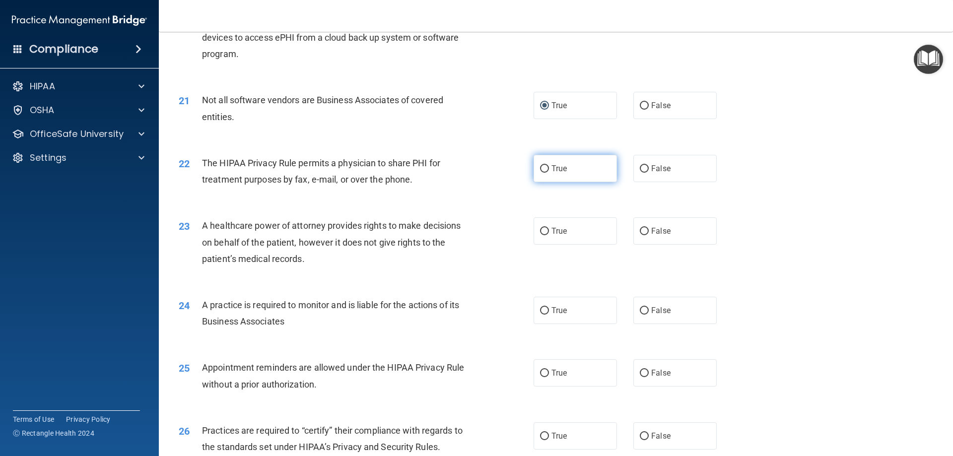
click at [560, 170] on span "True" at bounding box center [558, 168] width 15 height 9
click at [549, 170] on input "True" at bounding box center [544, 168] width 9 height 7
radio input "true"
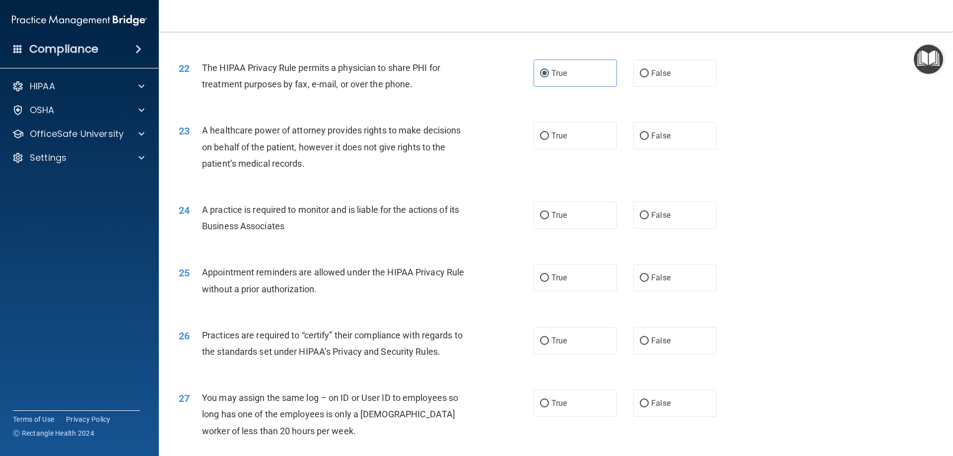
scroll to position [1588, 0]
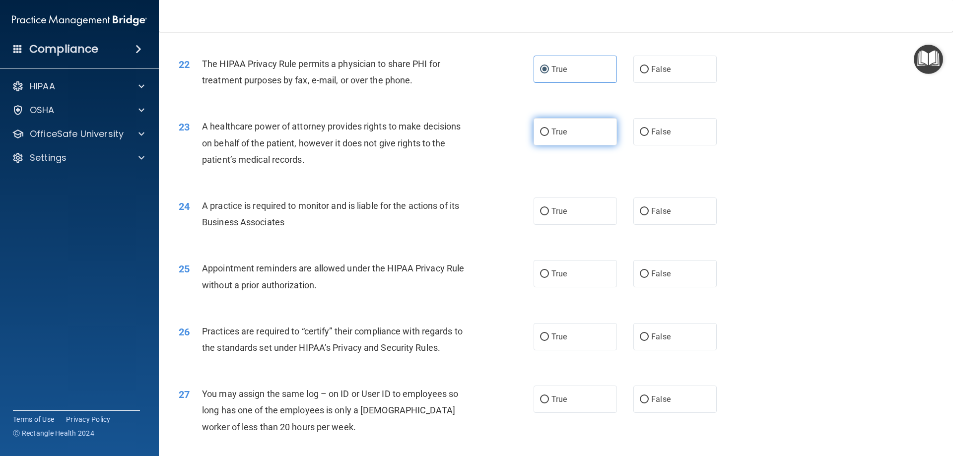
click at [574, 131] on label "True" at bounding box center [575, 131] width 83 height 27
click at [549, 131] on input "True" at bounding box center [544, 132] width 9 height 7
radio input "true"
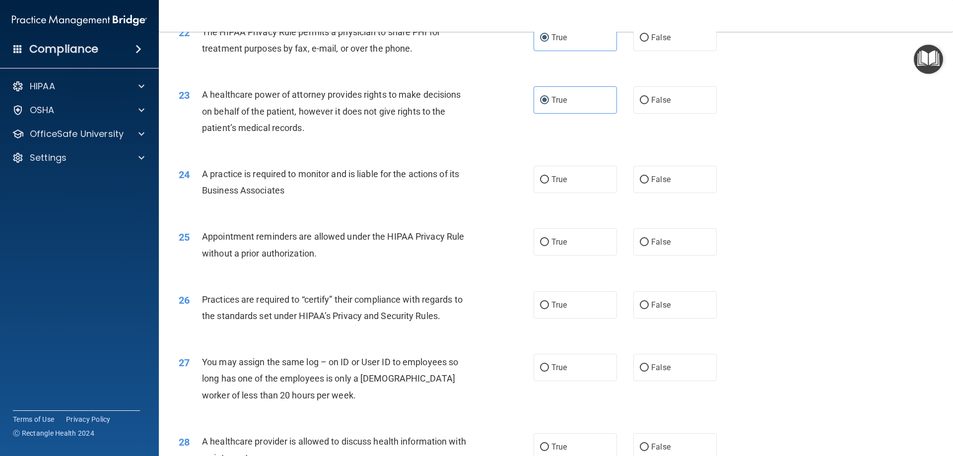
scroll to position [1638, 0]
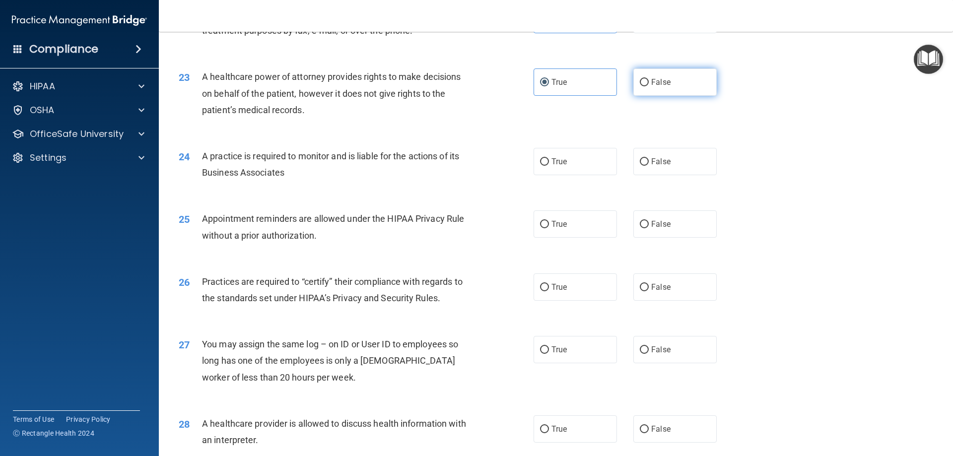
click at [651, 80] on span "False" at bounding box center [660, 81] width 19 height 9
click at [649, 80] on input "False" at bounding box center [644, 82] width 9 height 7
radio input "true"
radio input "false"
click at [571, 171] on label "True" at bounding box center [575, 161] width 83 height 27
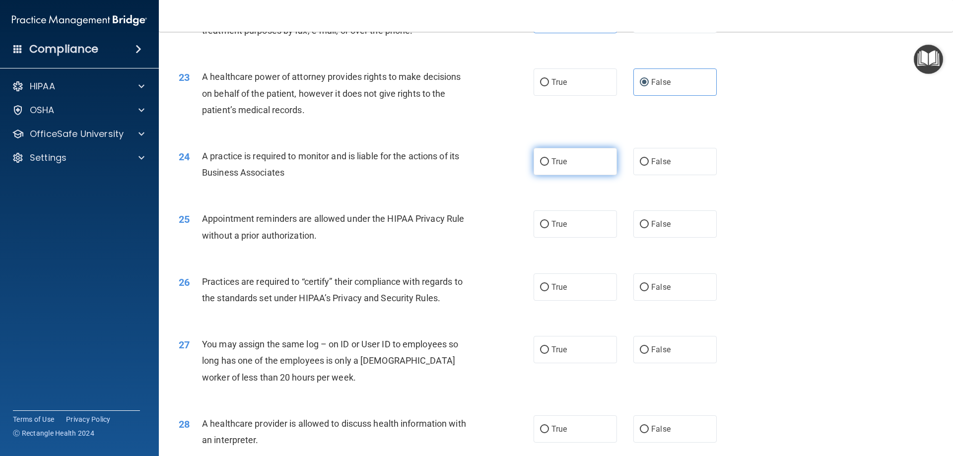
click at [549, 166] on input "True" at bounding box center [544, 161] width 9 height 7
radio input "true"
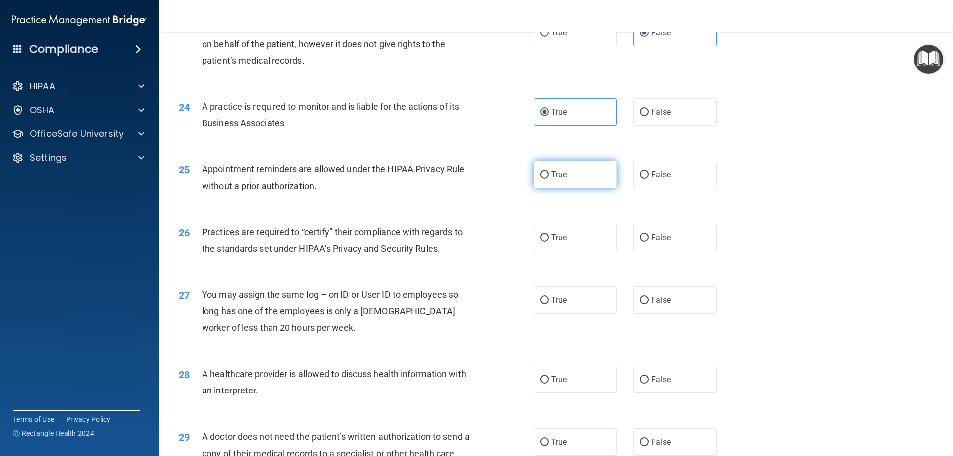
click at [564, 178] on label "True" at bounding box center [575, 174] width 83 height 27
click at [549, 178] on input "True" at bounding box center [544, 174] width 9 height 7
radio input "true"
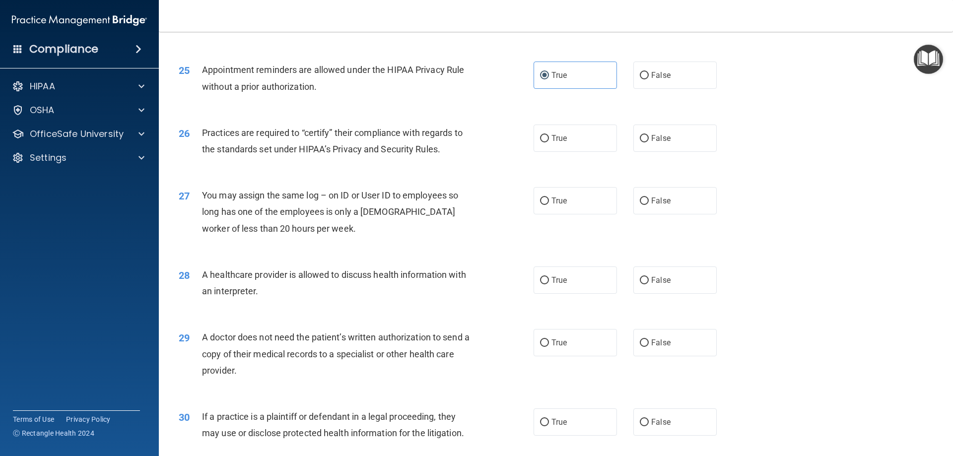
drag, startPoint x: 573, startPoint y: 141, endPoint x: 505, endPoint y: 184, distance: 79.9
click at [571, 141] on label "True" at bounding box center [575, 138] width 83 height 27
click at [549, 141] on input "True" at bounding box center [544, 138] width 9 height 7
radio input "true"
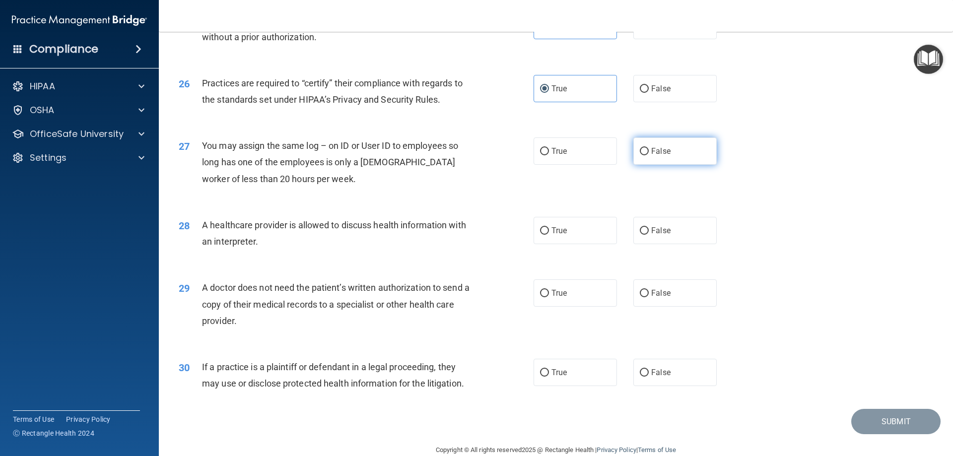
click at [670, 154] on label "False" at bounding box center [674, 150] width 83 height 27
click at [649, 154] on input "False" at bounding box center [644, 151] width 9 height 7
radio input "true"
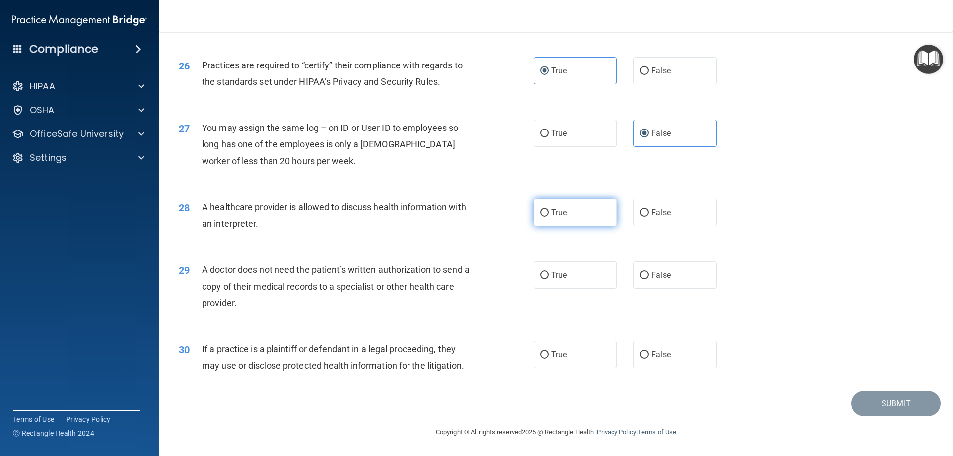
click at [558, 219] on label "True" at bounding box center [575, 212] width 83 height 27
click at [549, 217] on input "True" at bounding box center [544, 212] width 9 height 7
radio input "true"
click at [655, 273] on span "False" at bounding box center [660, 275] width 19 height 9
click at [649, 273] on input "False" at bounding box center [644, 275] width 9 height 7
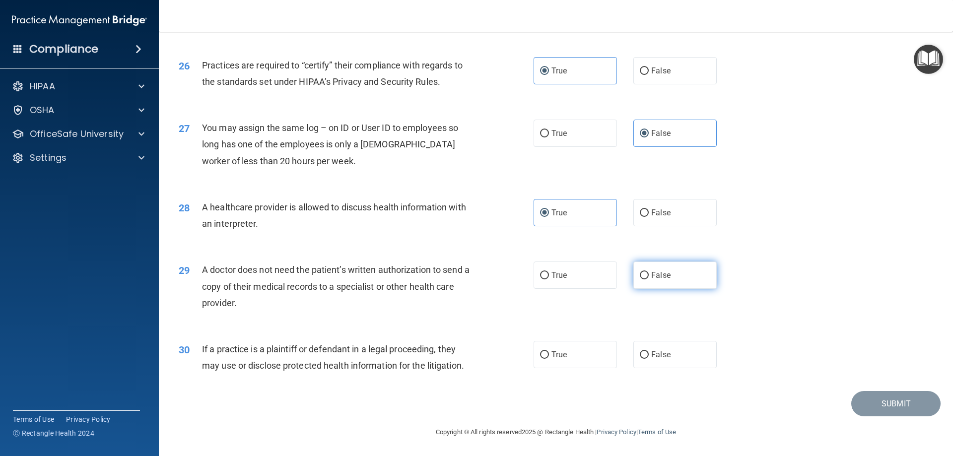
radio input "true"
click at [547, 349] on label "True" at bounding box center [575, 354] width 83 height 27
click at [547, 351] on input "True" at bounding box center [544, 354] width 9 height 7
radio input "true"
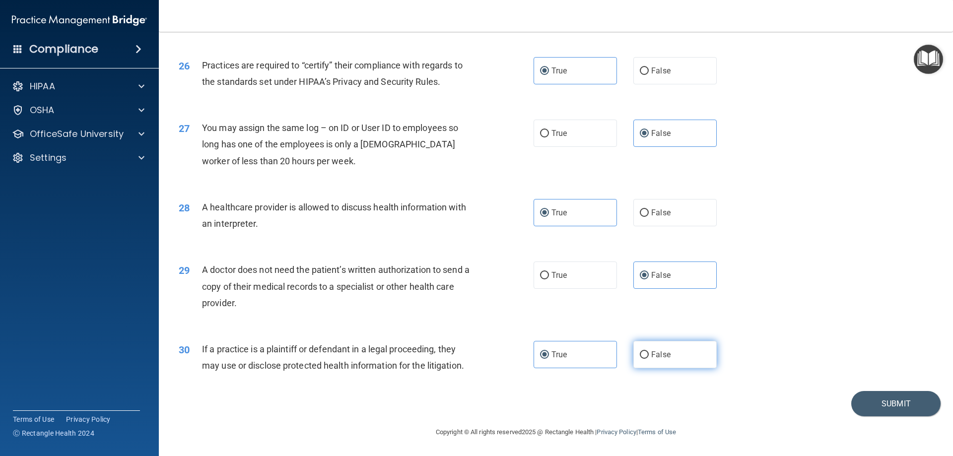
click at [651, 349] on label "False" at bounding box center [674, 354] width 83 height 27
click at [649, 351] on input "False" at bounding box center [644, 354] width 9 height 7
radio input "true"
click at [566, 357] on label "True" at bounding box center [575, 354] width 83 height 27
click at [549, 357] on input "True" at bounding box center [544, 354] width 9 height 7
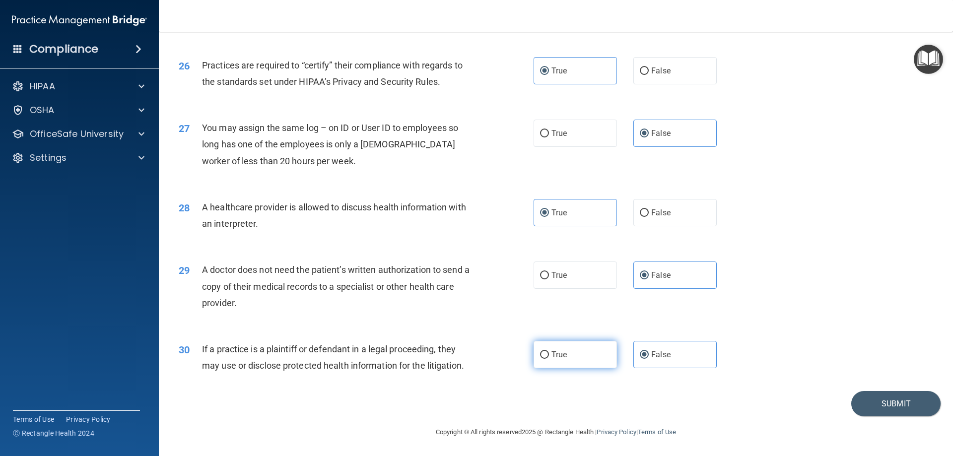
radio input "true"
radio input "false"
click at [894, 402] on button "Submit" at bounding box center [895, 403] width 89 height 25
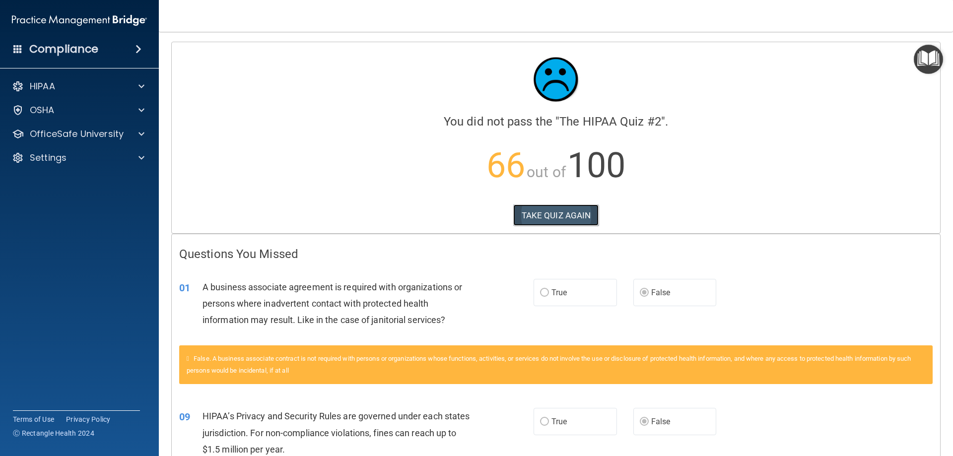
click at [541, 206] on button "TAKE QUIZ AGAIN" at bounding box center [556, 215] width 86 height 22
